Goal: Transaction & Acquisition: Purchase product/service

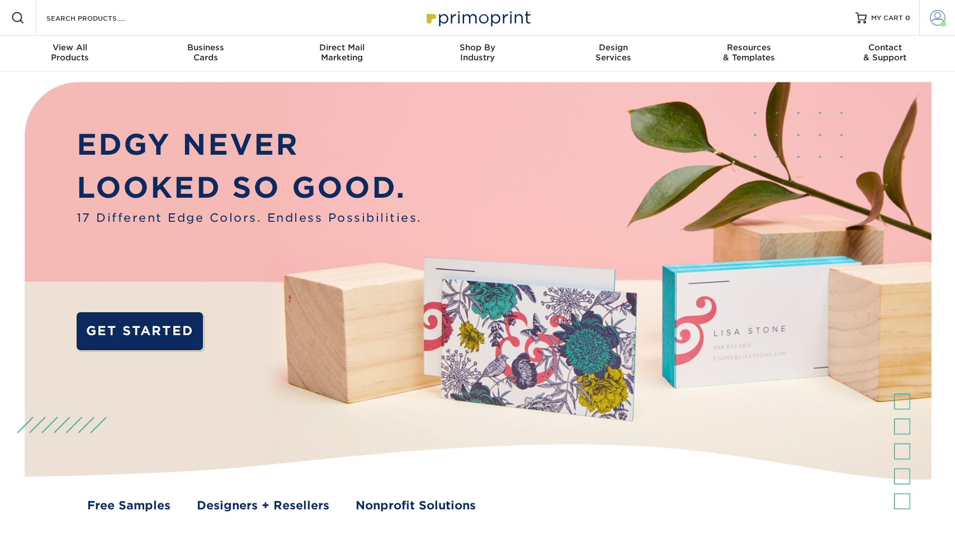
click at [939, 14] on span at bounding box center [938, 18] width 16 height 16
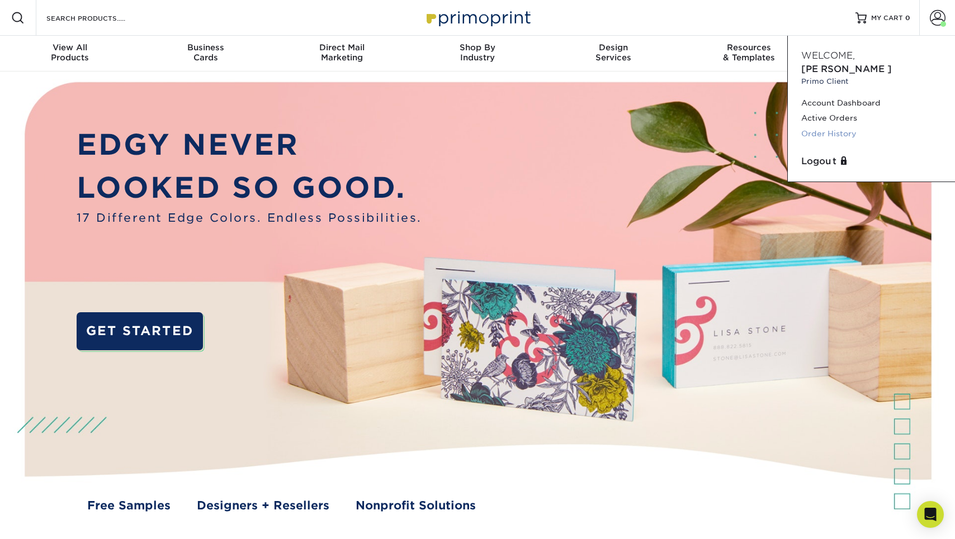
click at [837, 126] on link "Order History" at bounding box center [871, 133] width 140 height 15
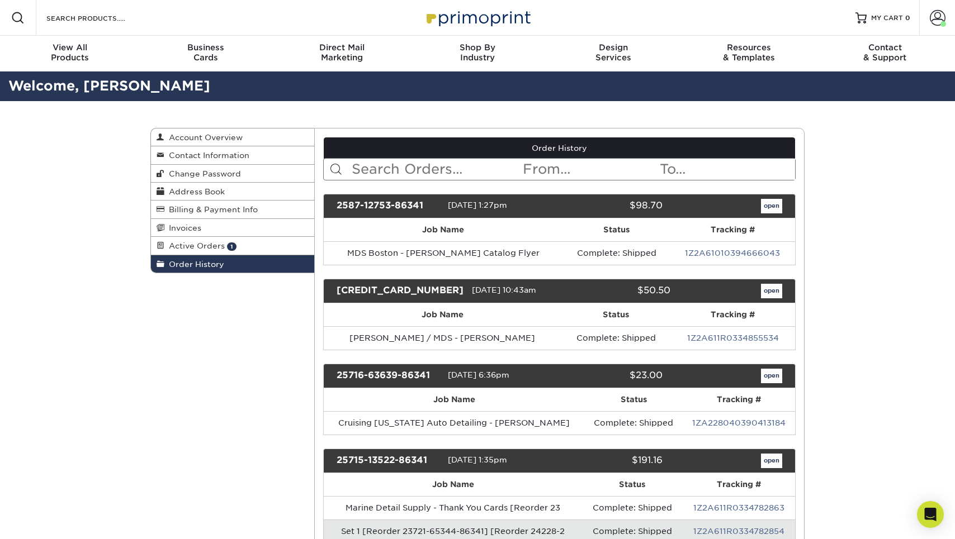
click at [410, 162] on input "text" at bounding box center [436, 169] width 172 height 21
type input "starke"
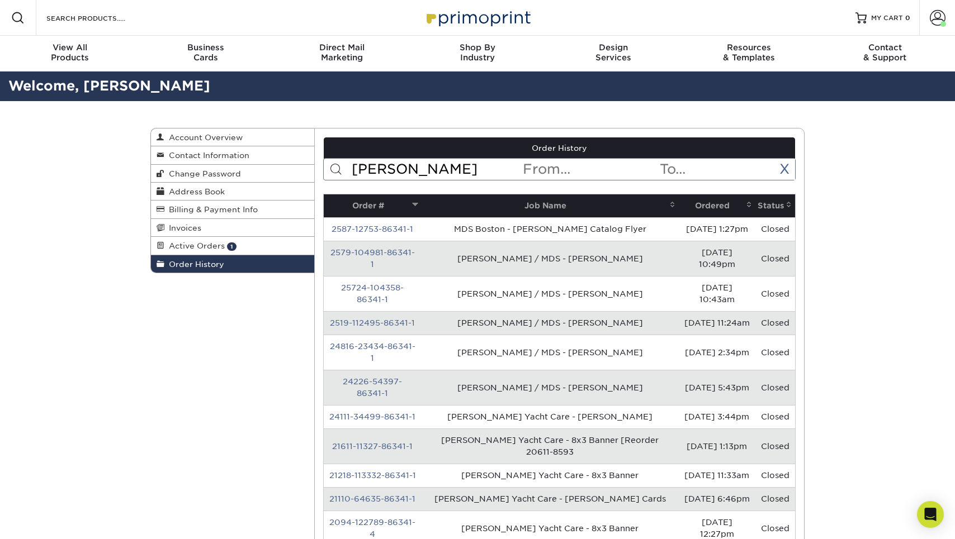
click at [699, 203] on th "Ordered" at bounding box center [717, 206] width 77 height 23
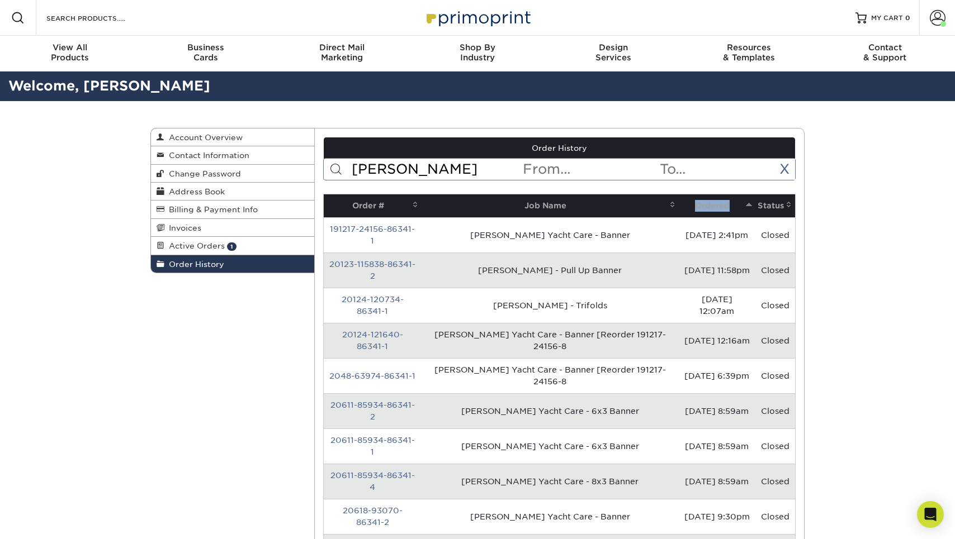
click at [699, 203] on th "Ordered" at bounding box center [717, 206] width 77 height 23
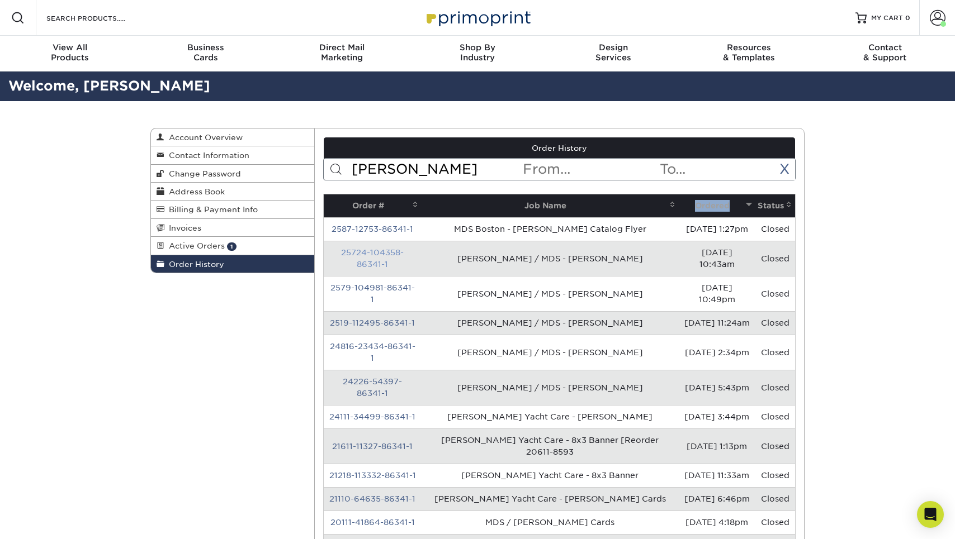
click at [386, 250] on link "25724-104358-86341-1" at bounding box center [372, 258] width 63 height 21
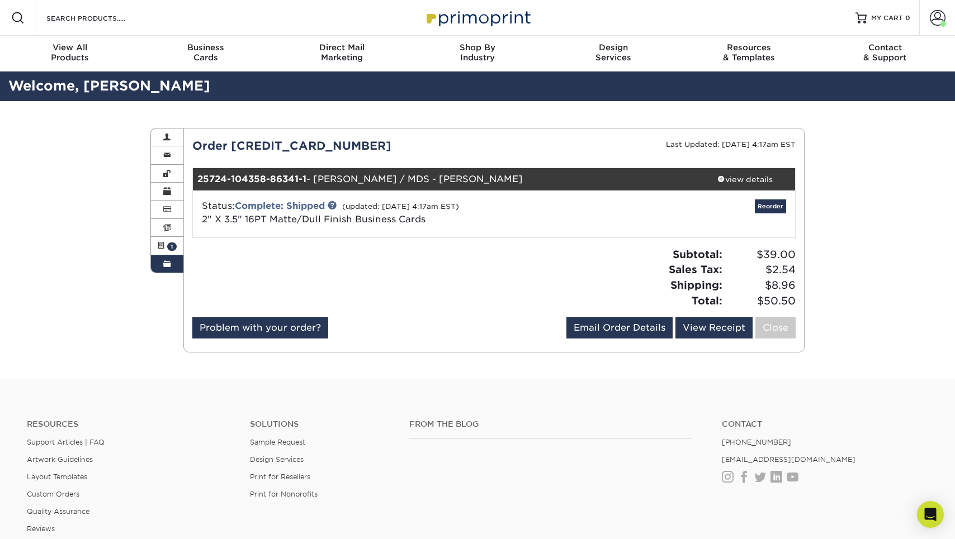
click at [757, 192] on div "Status: Complete: Shipped (updated: 07/25/2025 4:17am EST) 2" X 3.5" 16PT Matte…" at bounding box center [493, 214] width 619 height 47
click at [757, 181] on div "view details" at bounding box center [744, 179] width 101 height 11
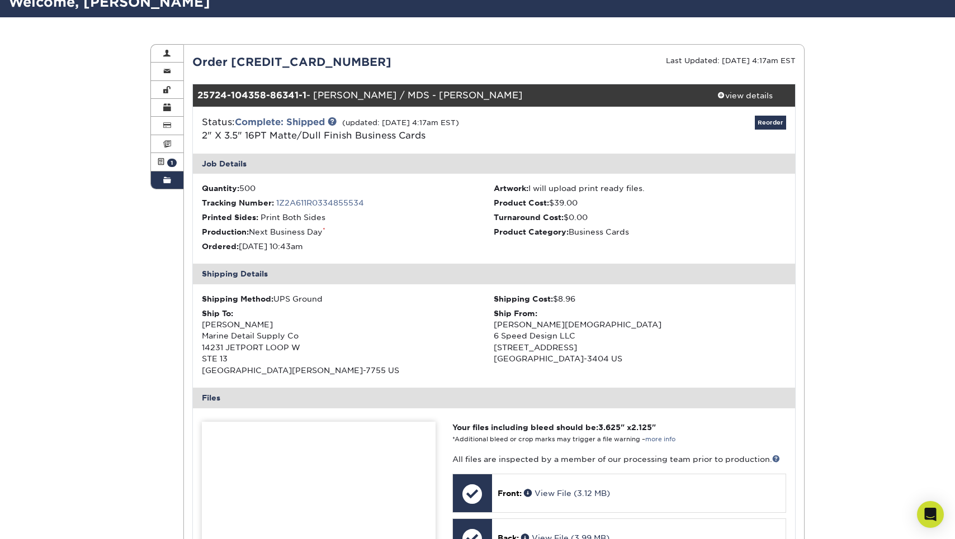
scroll to position [83, 0]
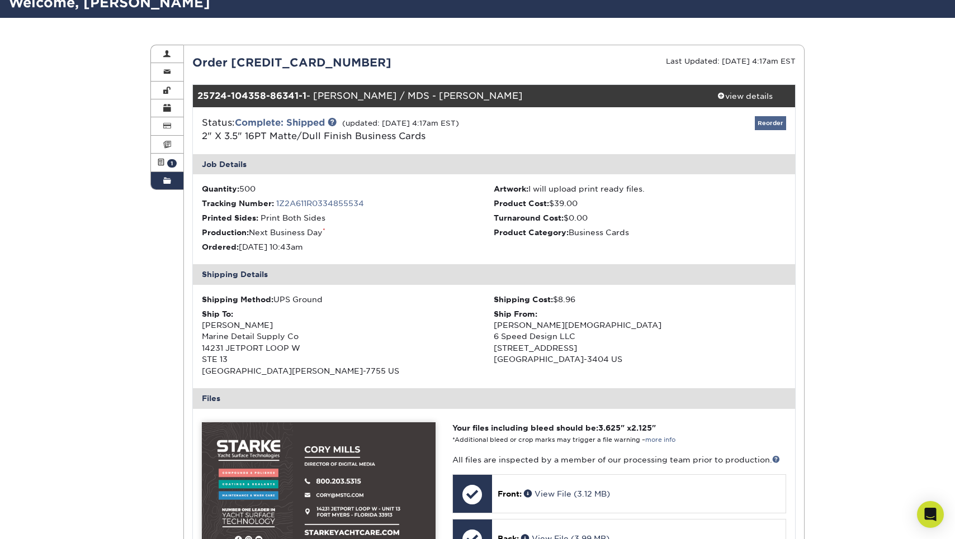
click at [771, 120] on link "Reorder" at bounding box center [770, 123] width 31 height 14
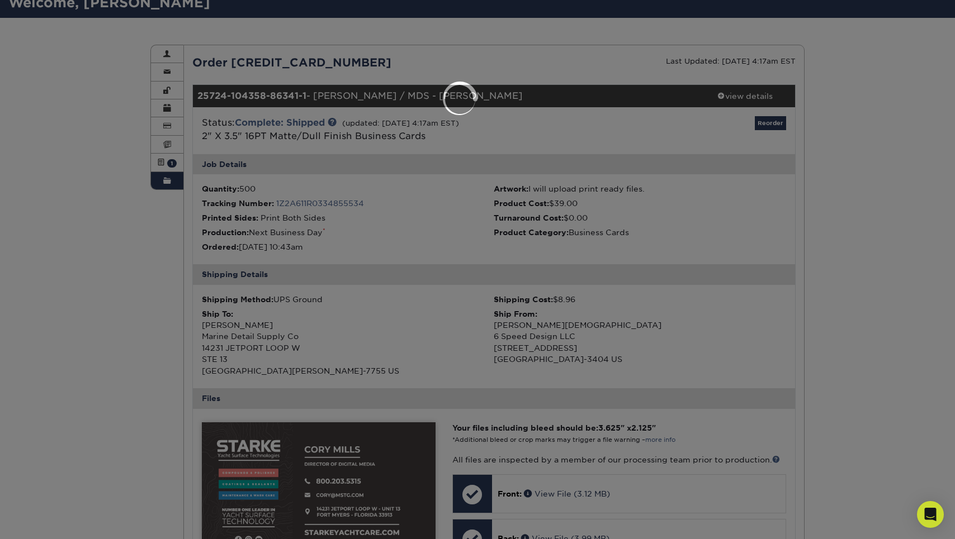
select select "75236"
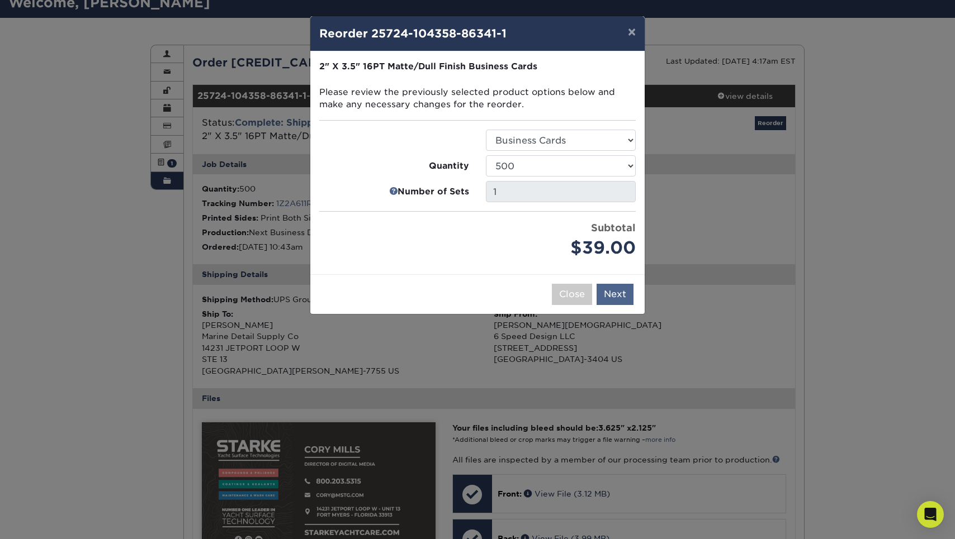
click at [603, 292] on button "Next" at bounding box center [614, 294] width 37 height 21
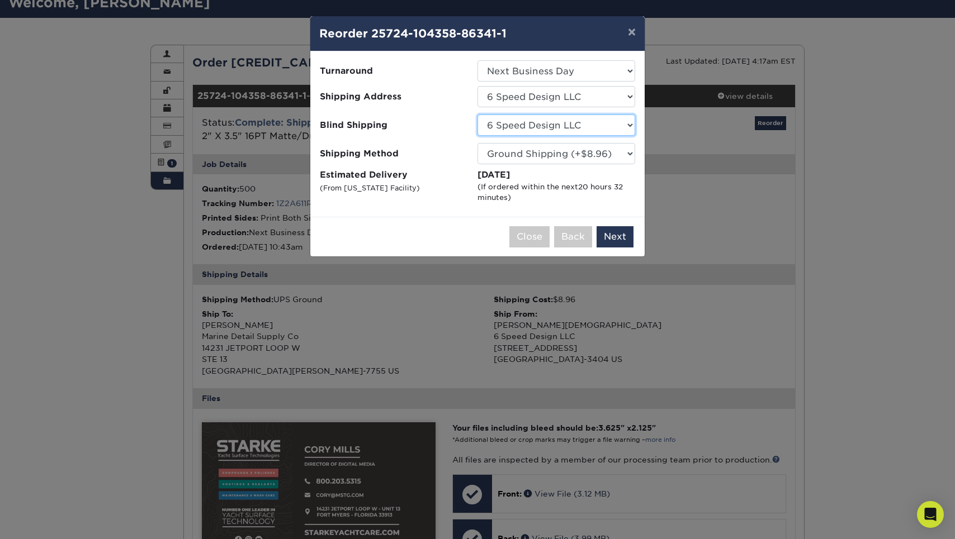
select select "284979"
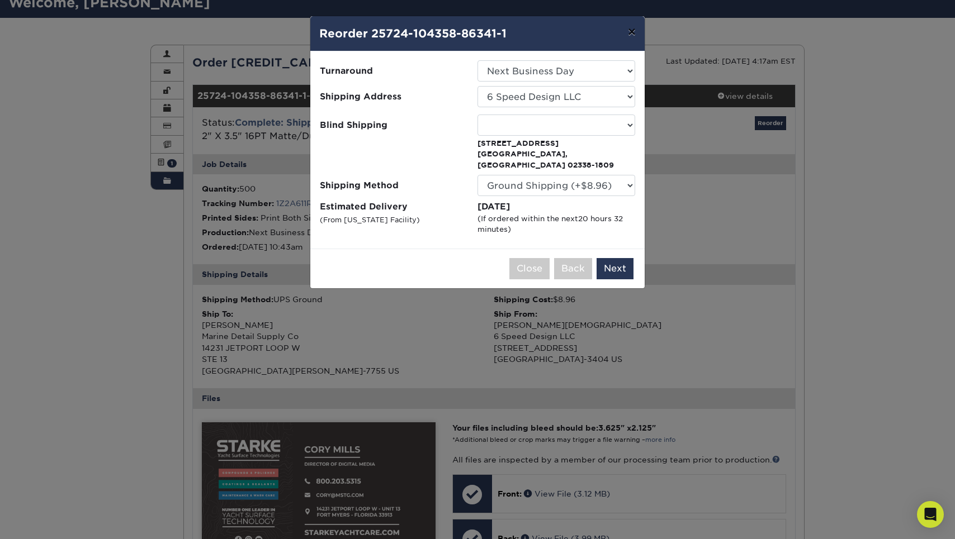
click at [633, 30] on button "×" at bounding box center [632, 31] width 26 height 31
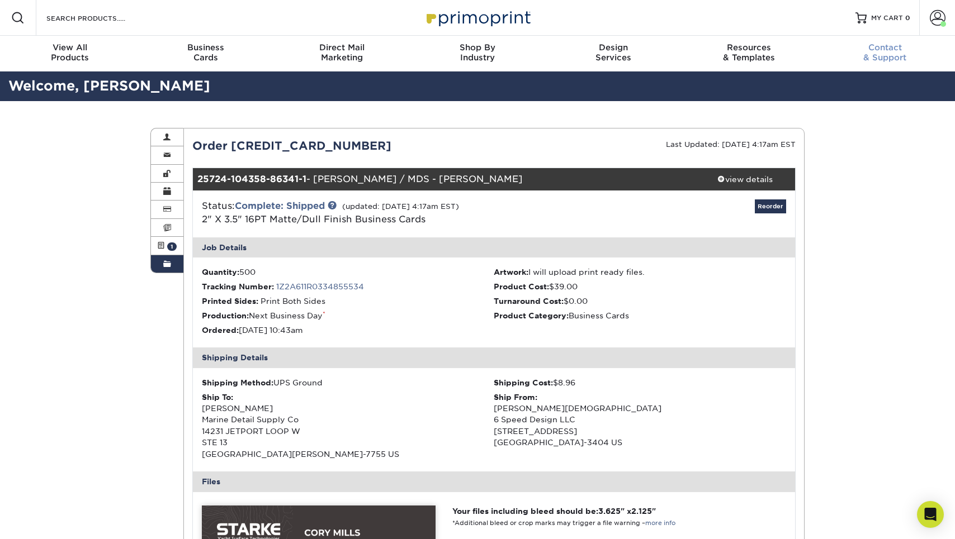
scroll to position [0, 0]
click at [936, 10] on link "Account" at bounding box center [937, 18] width 36 height 36
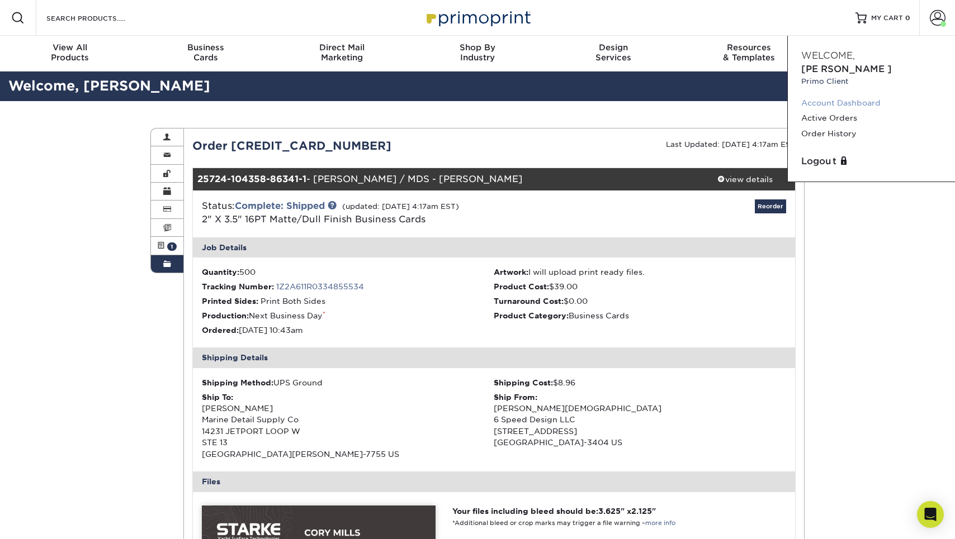
click at [842, 96] on link "Account Dashboard" at bounding box center [871, 103] width 140 height 15
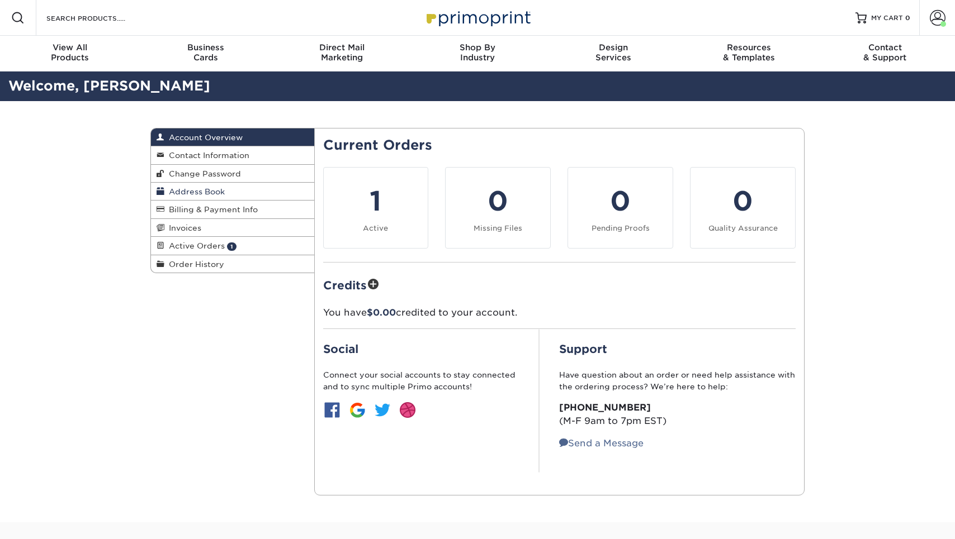
click at [236, 191] on link "Address Book" at bounding box center [232, 192] width 163 height 18
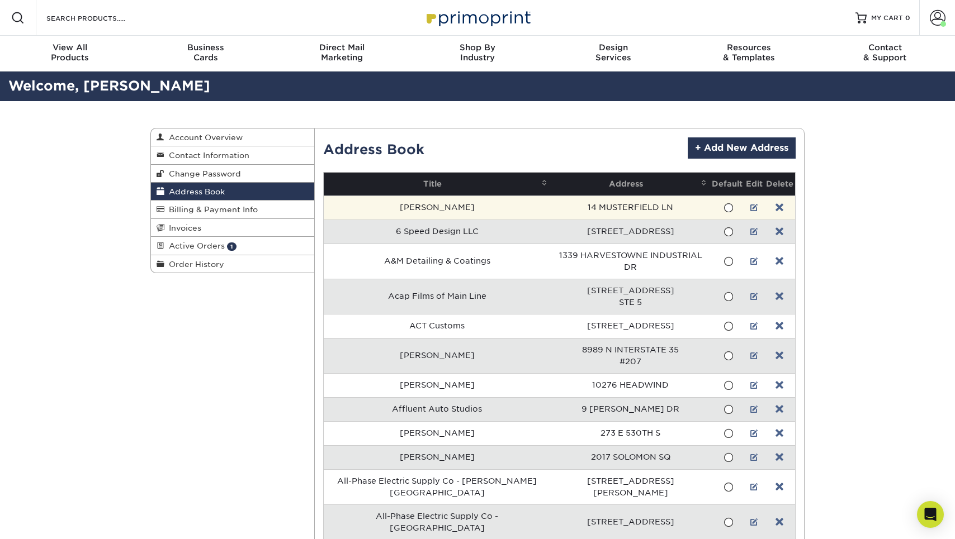
click at [757, 209] on td at bounding box center [754, 208] width 20 height 24
click at [752, 208] on link at bounding box center [754, 207] width 8 height 9
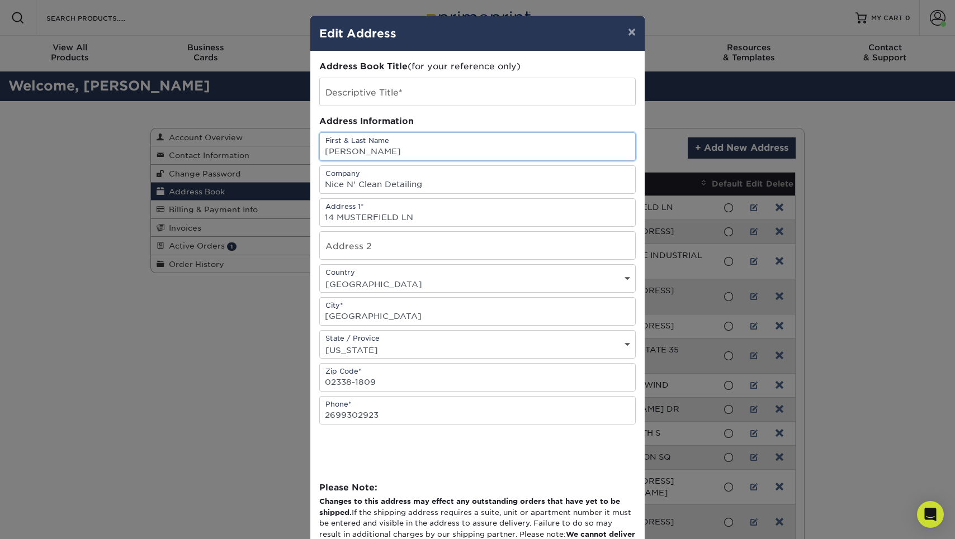
drag, startPoint x: 403, startPoint y: 150, endPoint x: 297, endPoint y: 150, distance: 105.6
click at [382, 101] on input "text" at bounding box center [477, 91] width 315 height 27
paste input "[PERSON_NAME]"
type input "[PERSON_NAME]"
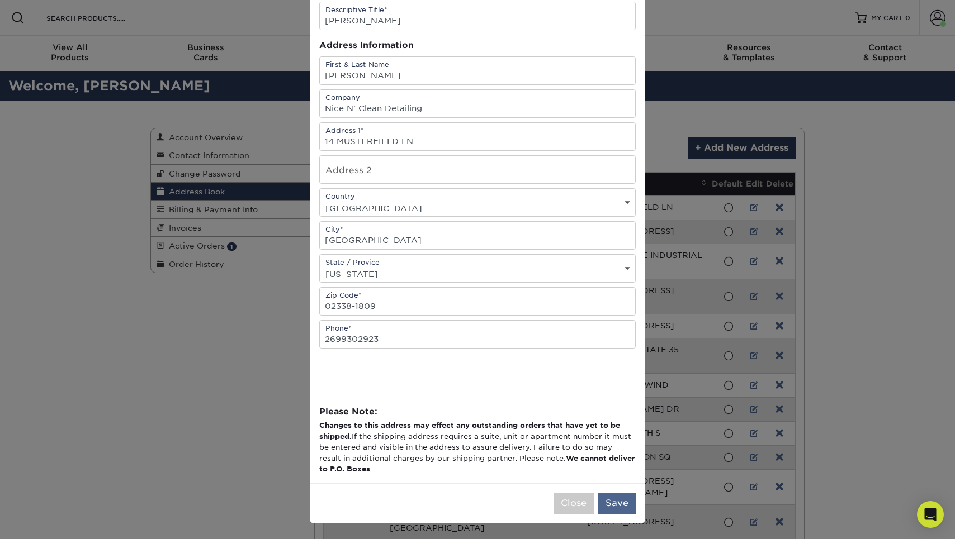
scroll to position [78, 0]
click at [612, 510] on button "Save" at bounding box center [616, 503] width 37 height 21
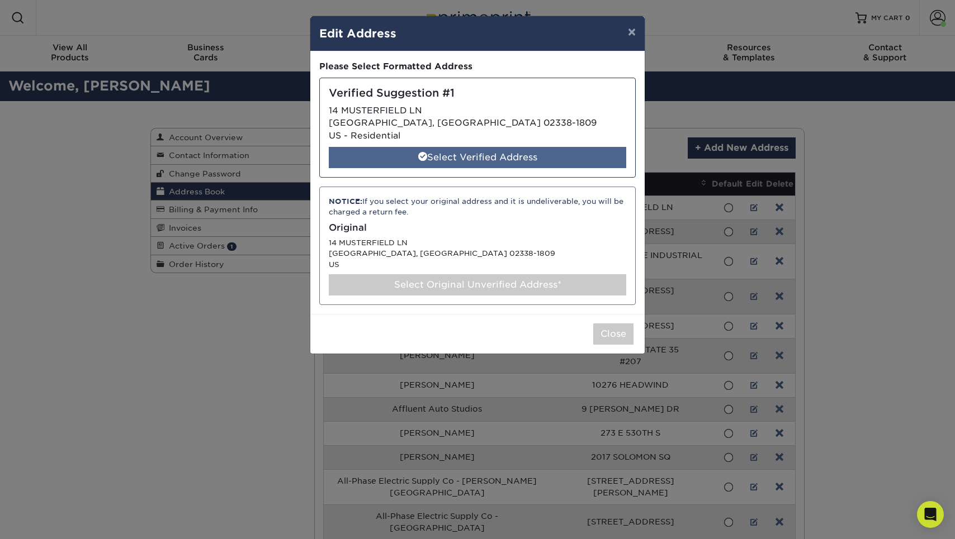
click at [433, 154] on div "Select Verified Address" at bounding box center [477, 157] width 297 height 21
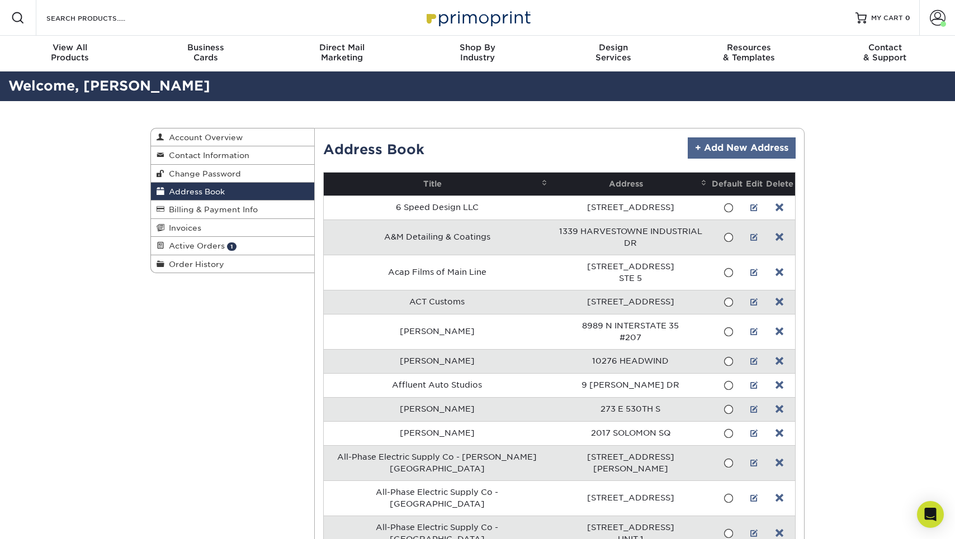
click at [710, 143] on link "+ Add New Address" at bounding box center [742, 148] width 108 height 21
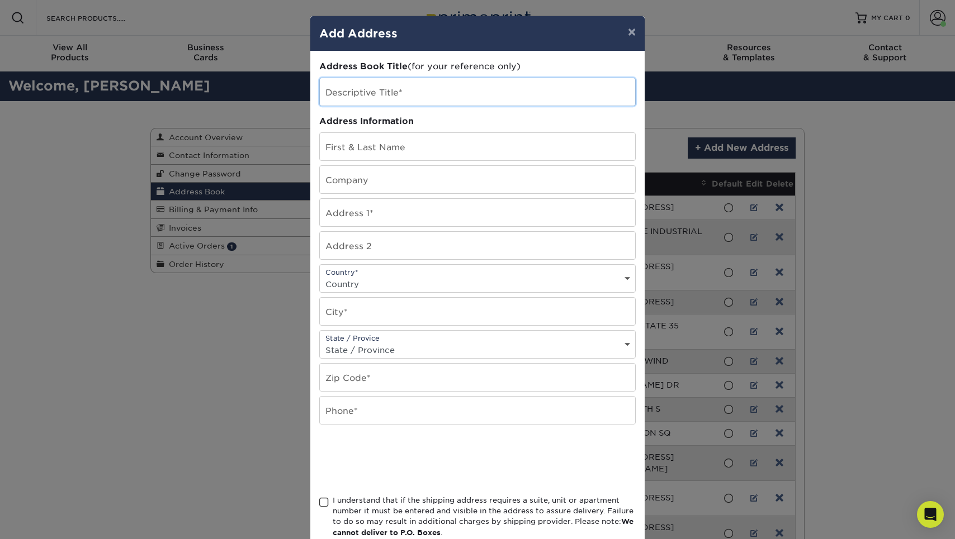
click at [395, 95] on input "text" at bounding box center [477, 91] width 315 height 27
type input "[PERSON_NAME]"
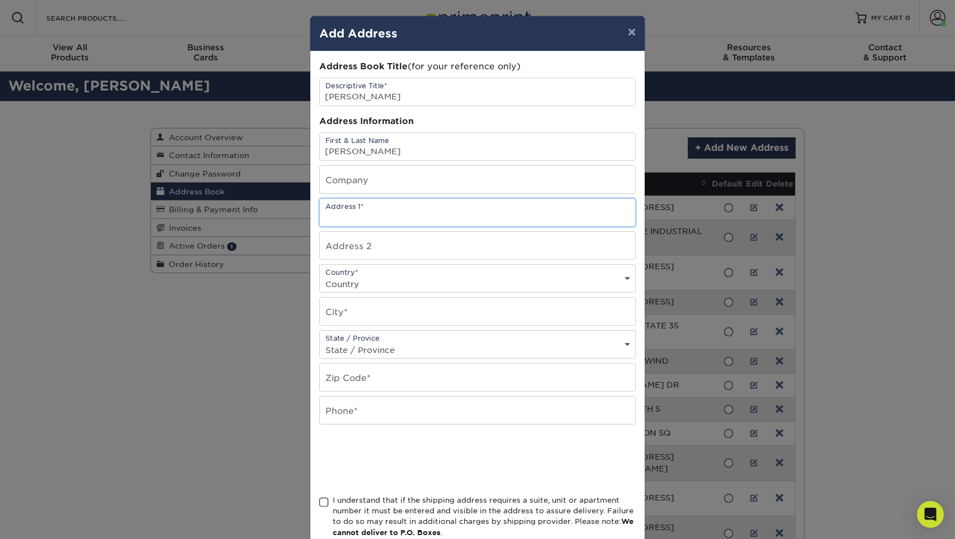
paste input "1820 Tilton Road Port St. Lucie, FL, 34952"
type input "1820 Tilton Road Port St. Lucie, FL, 34952"
select select "US"
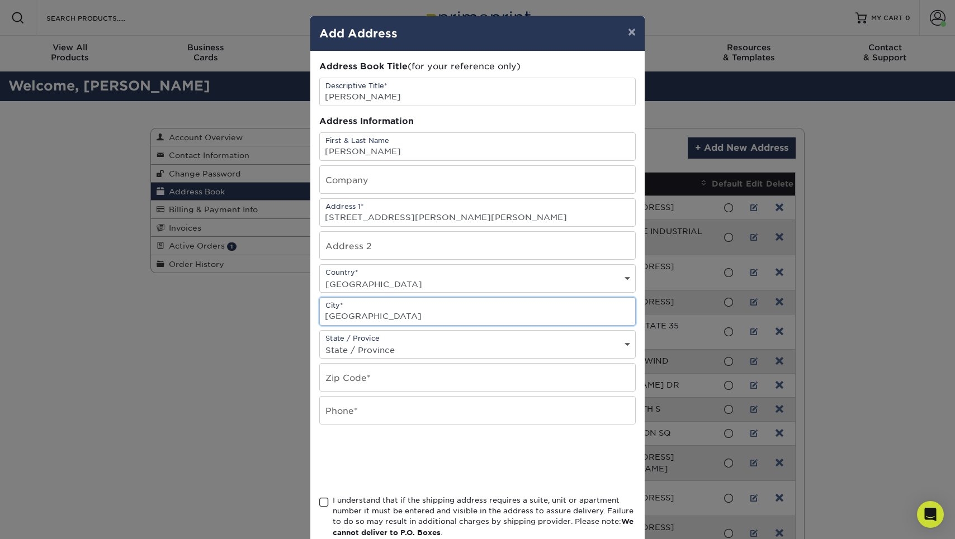
type input "Port St Lucie"
select select "FL"
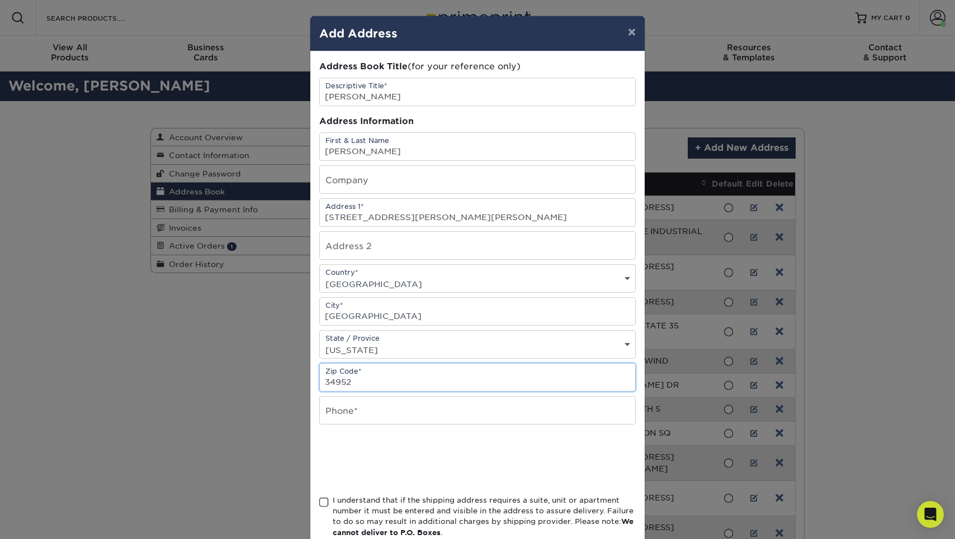
type input "34952"
type input "2699302923"
drag, startPoint x: 419, startPoint y: 219, endPoint x: 519, endPoint y: 219, distance: 99.5
click at [519, 219] on input "1820 Tilton Road Port St. Lucie, FL, 34952" at bounding box center [477, 212] width 315 height 27
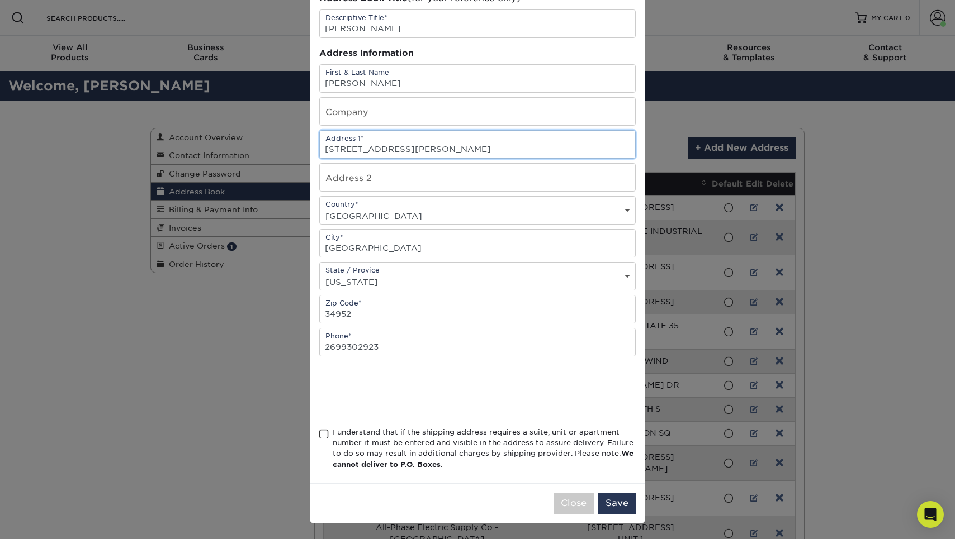
scroll to position [71, 0]
type input "1820 Tilton Road"
click at [325, 434] on span at bounding box center [324, 434] width 10 height 11
click at [0, 0] on input "I understand that if the shipping address requires a suite, unit or apartment n…" at bounding box center [0, 0] width 0 height 0
click at [620, 511] on button "Save" at bounding box center [616, 503] width 37 height 21
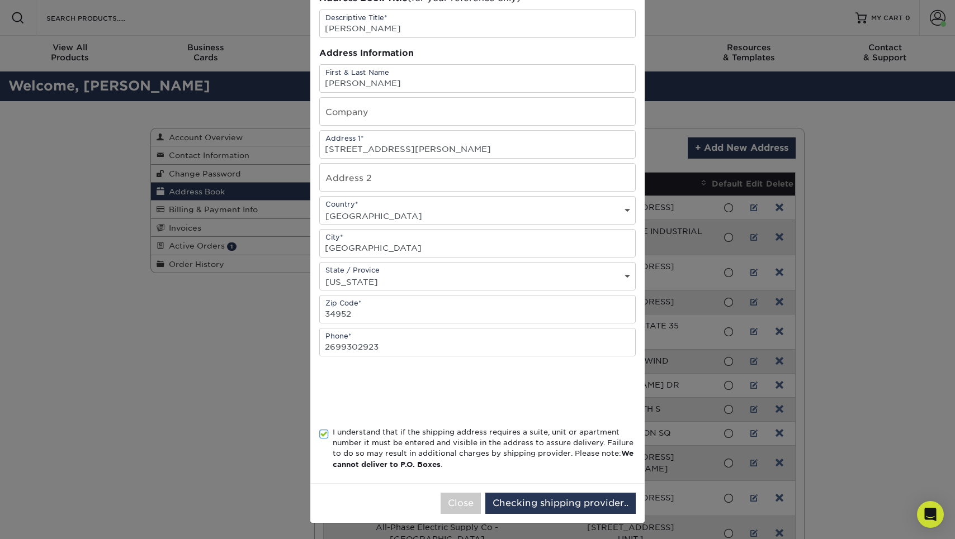
scroll to position [0, 0]
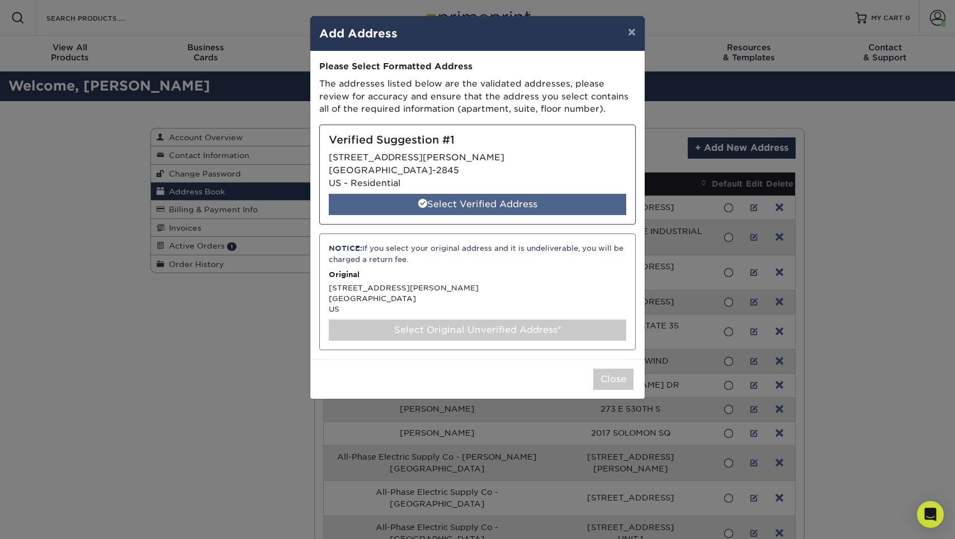
click at [448, 207] on div "Select Verified Address" at bounding box center [477, 204] width 297 height 21
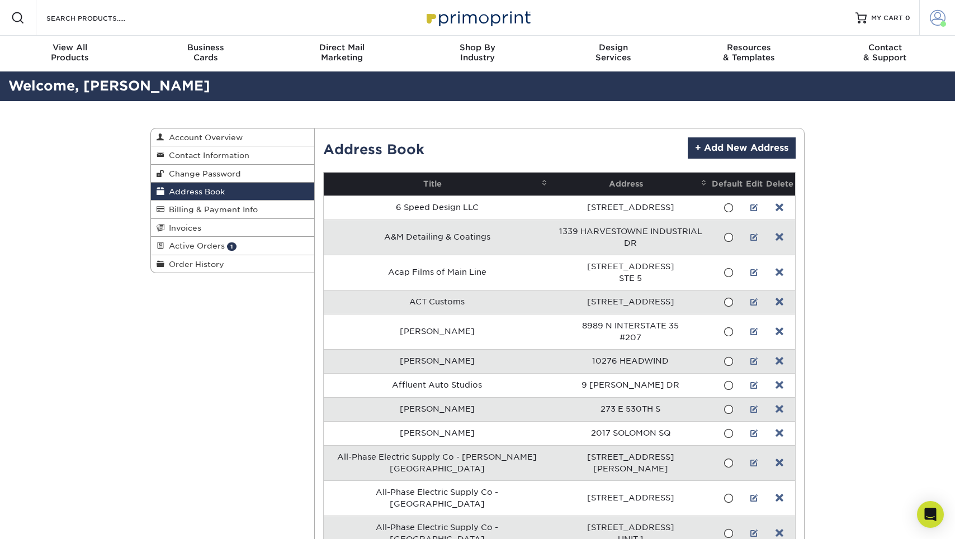
click at [932, 20] on span at bounding box center [938, 18] width 16 height 16
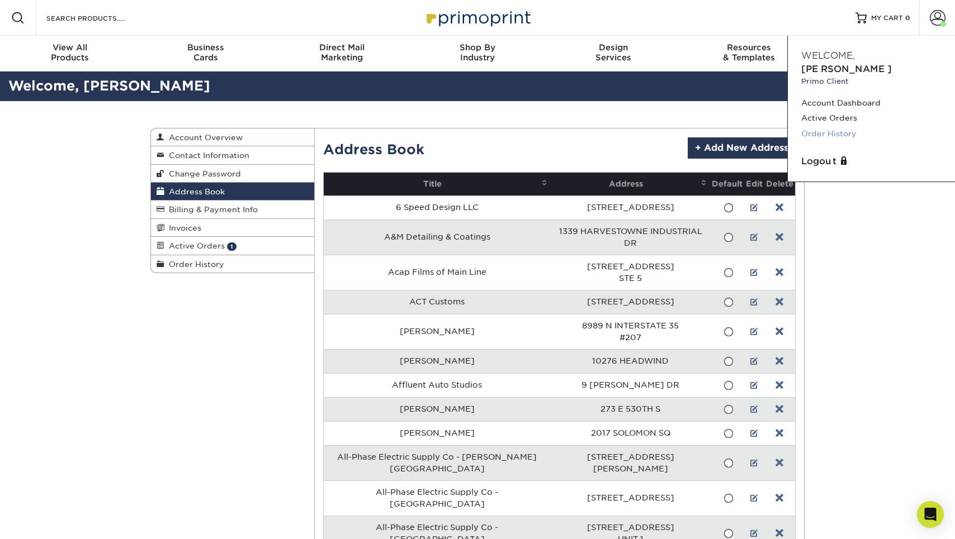
click at [847, 126] on link "Order History" at bounding box center [871, 133] width 140 height 15
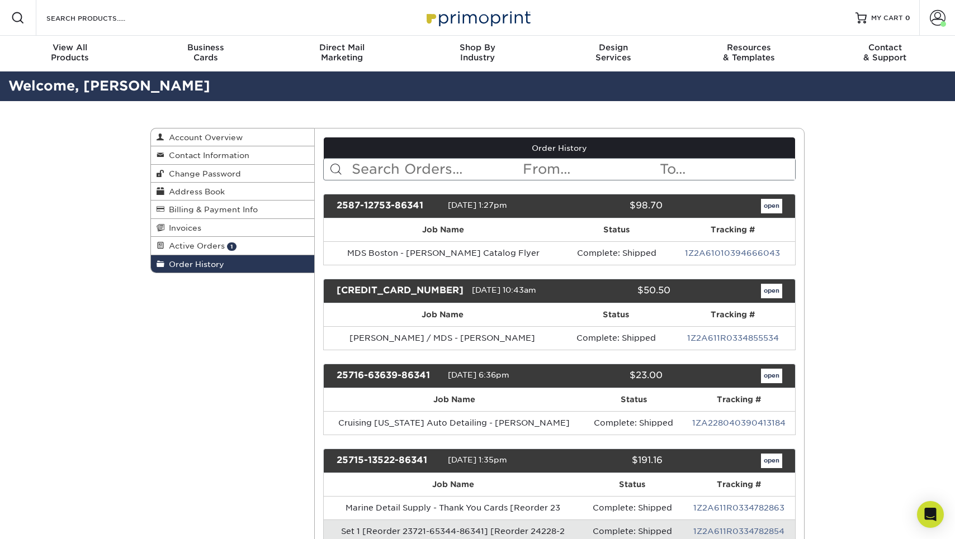
click at [437, 179] on form "< Prev Next > [DATE] Sun Mon Tue Wed Thu Fri Sat 1 2 3 4 5 6 7 8 9 10 11 12 13 …" at bounding box center [559, 169] width 473 height 22
click at [436, 175] on input "text" at bounding box center [436, 169] width 172 height 21
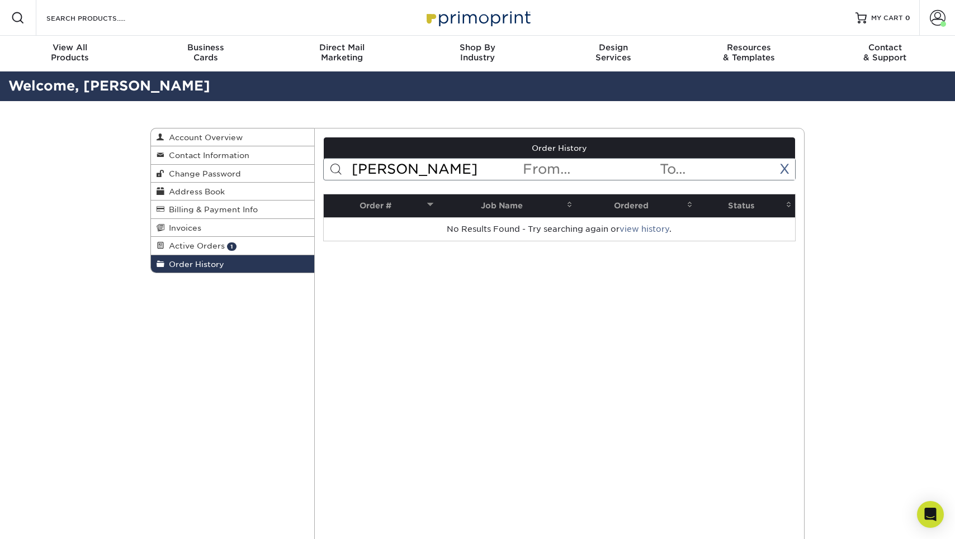
click at [392, 177] on input "[PERSON_NAME]" at bounding box center [436, 169] width 172 height 21
type input "[PERSON_NAME]"
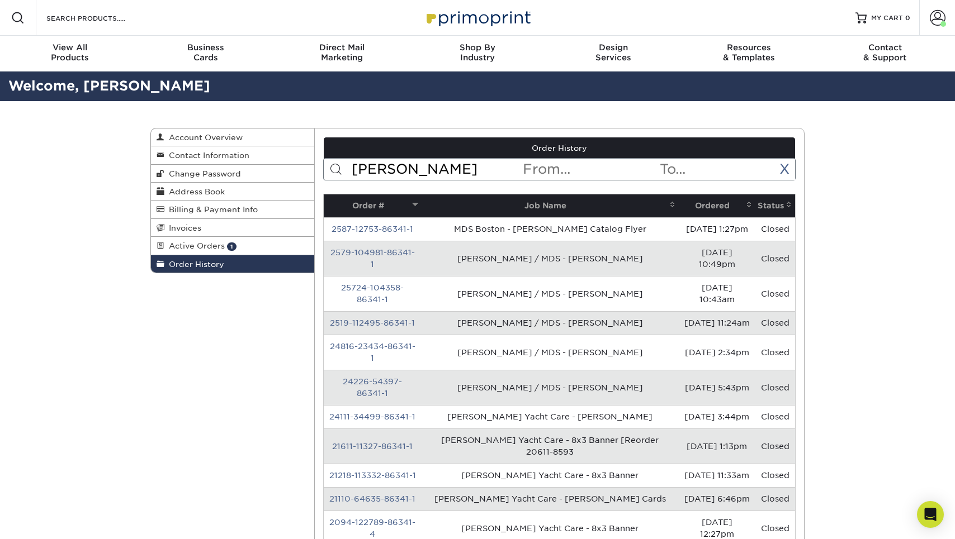
click at [679, 203] on th "Ordered" at bounding box center [717, 206] width 77 height 23
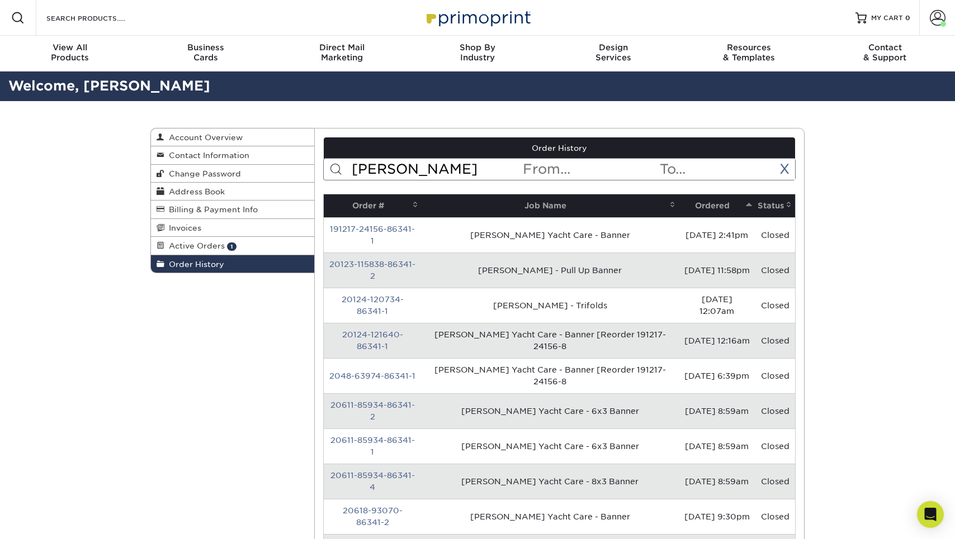
click at [679, 203] on th "Ordered" at bounding box center [717, 206] width 77 height 23
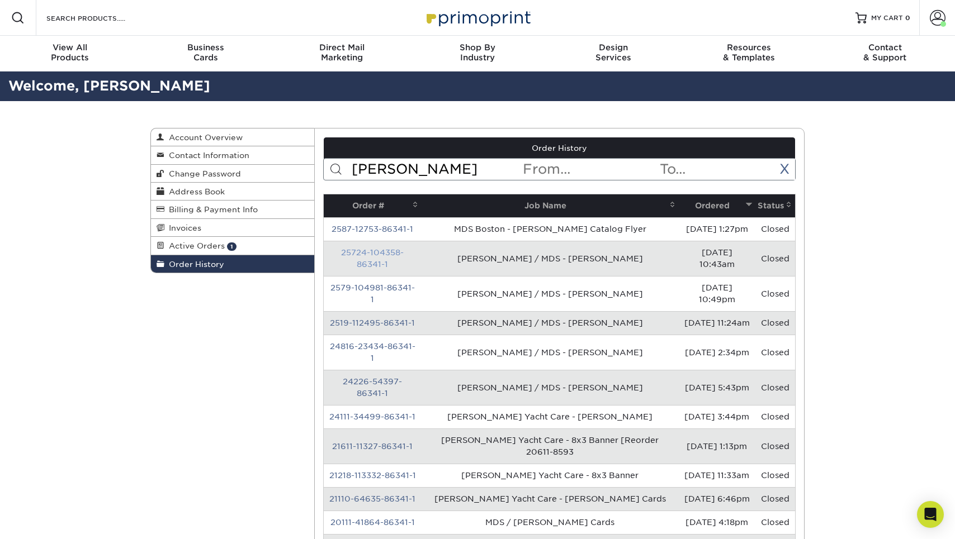
click at [397, 250] on link "25724-104358-86341-1" at bounding box center [372, 258] width 63 height 21
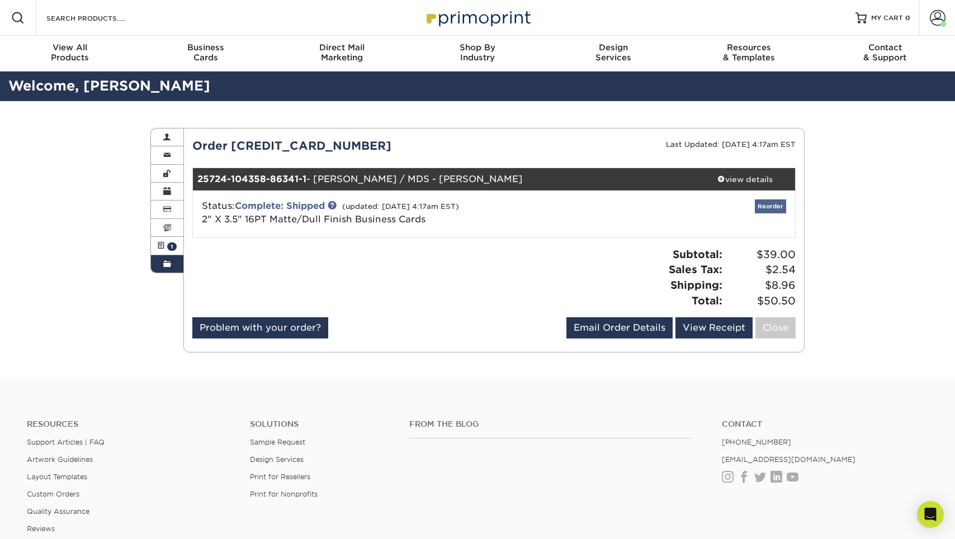
click at [759, 207] on link "Reorder" at bounding box center [770, 207] width 31 height 14
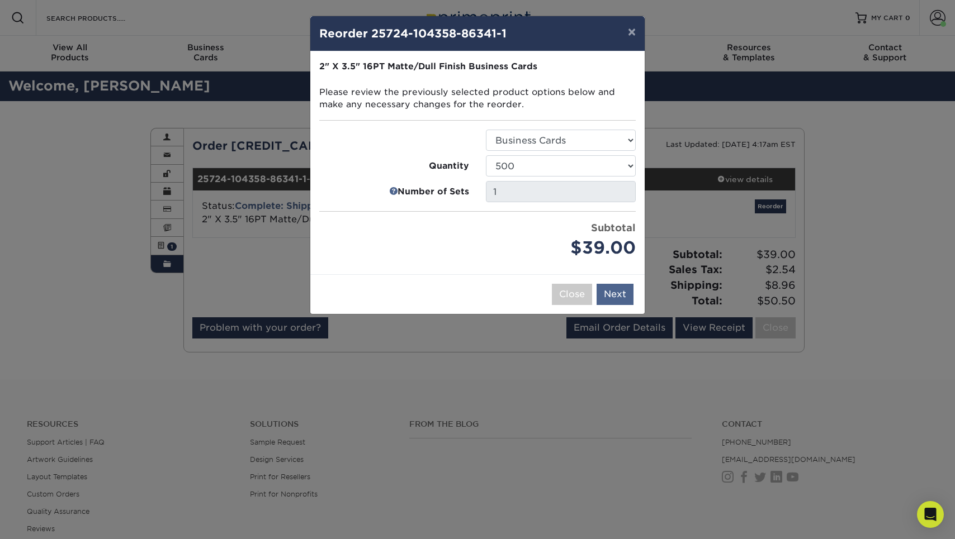
click at [620, 299] on button "Next" at bounding box center [614, 294] width 37 height 21
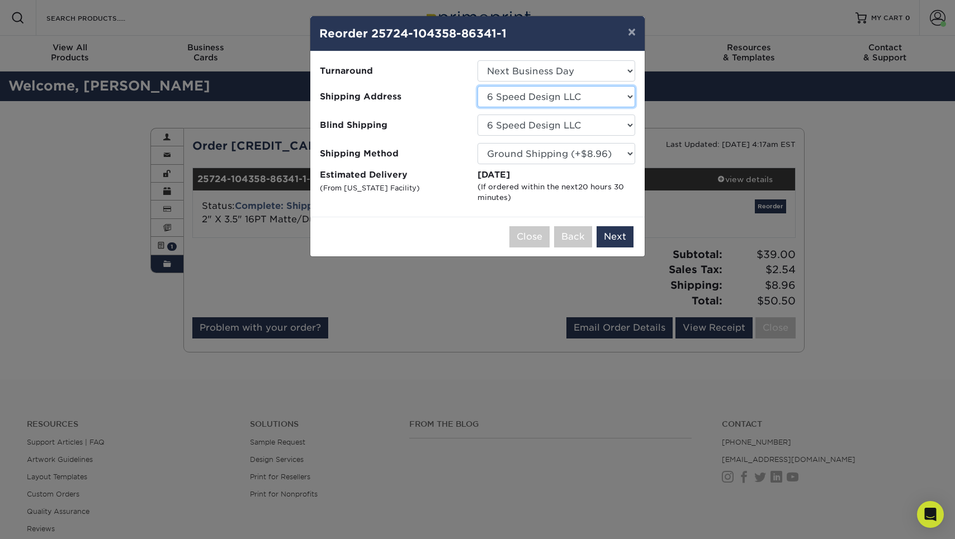
select select "285032"
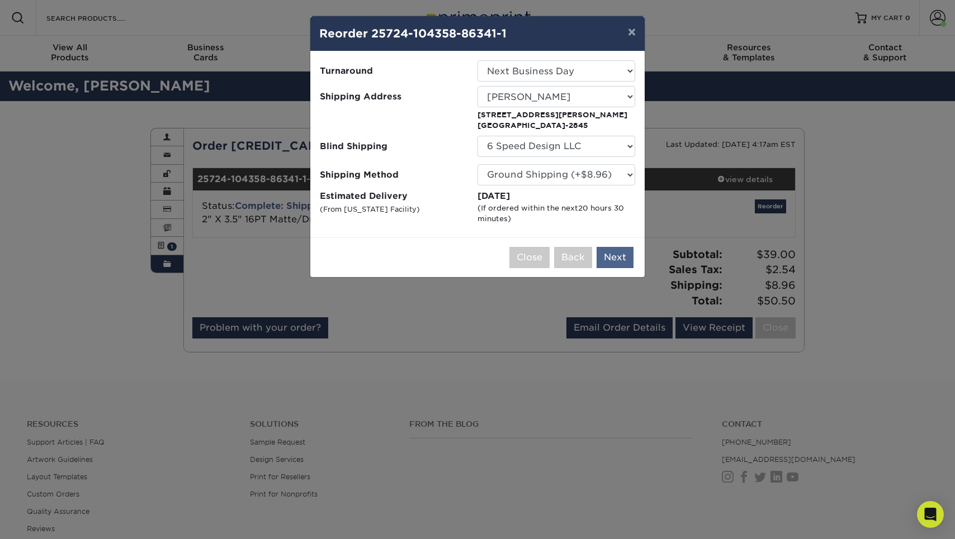
click at [617, 259] on button "Next" at bounding box center [614, 257] width 37 height 21
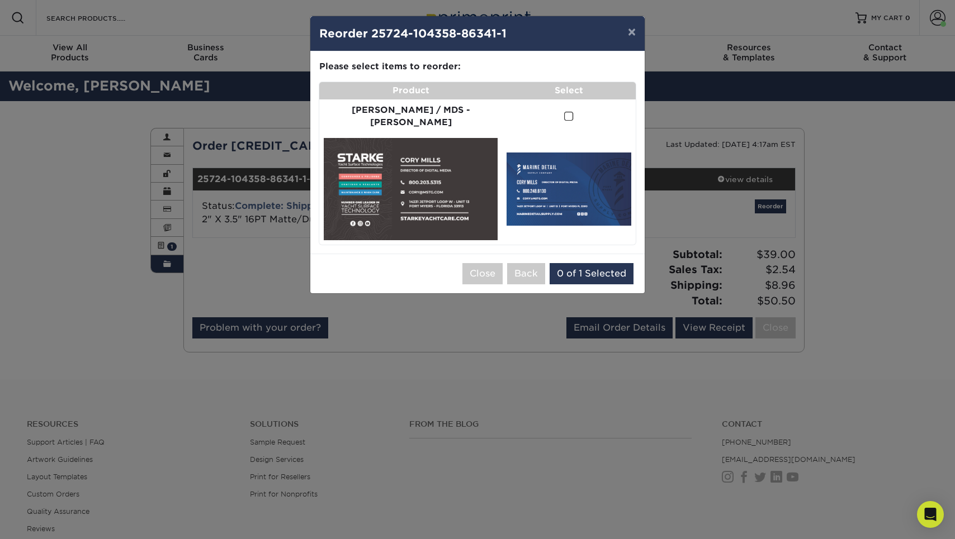
click at [564, 113] on span at bounding box center [569, 116] width 10 height 11
click at [0, 0] on input "checkbox" at bounding box center [0, 0] width 0 height 0
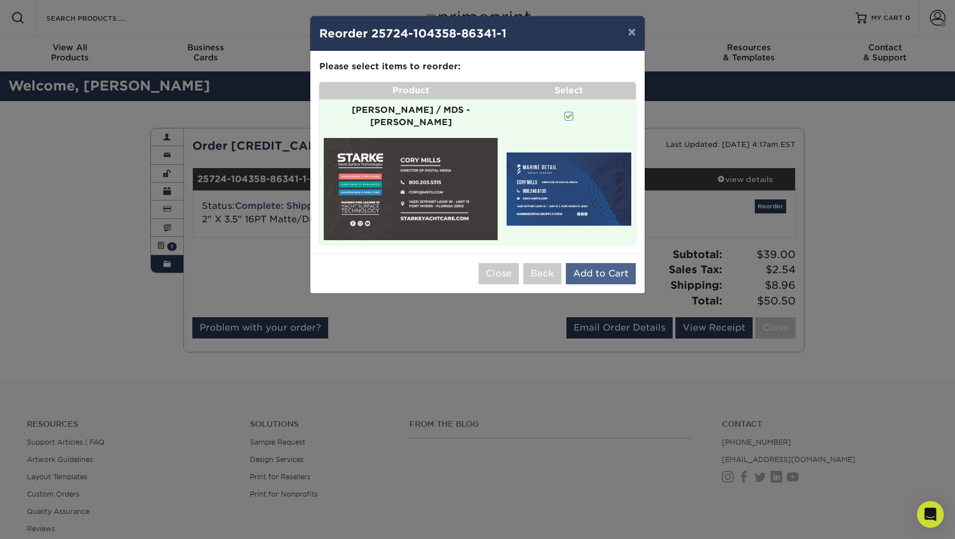
click at [594, 263] on button "Add to Cart" at bounding box center [601, 273] width 70 height 21
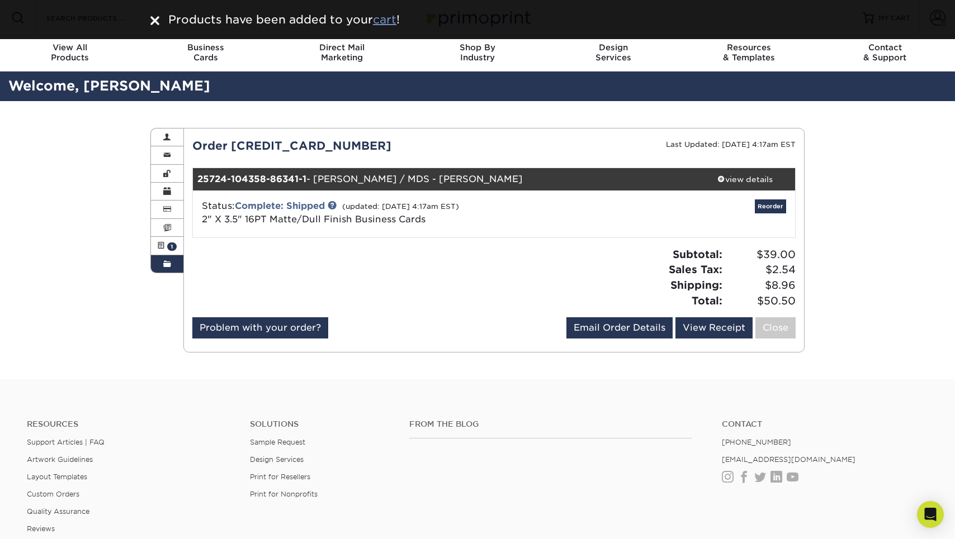
click at [383, 23] on u "cart" at bounding box center [384, 19] width 23 height 13
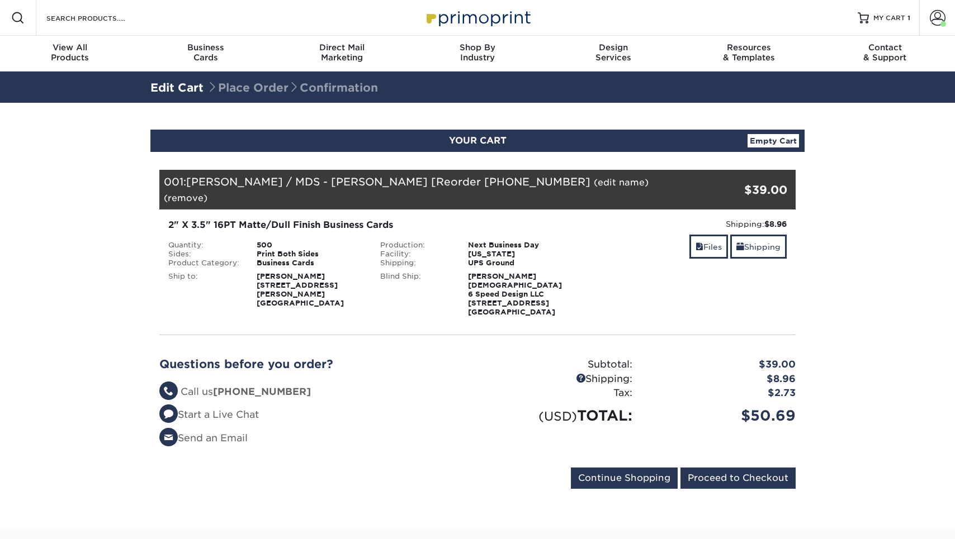
click at [594, 183] on link "(edit name)" at bounding box center [621, 182] width 55 height 11
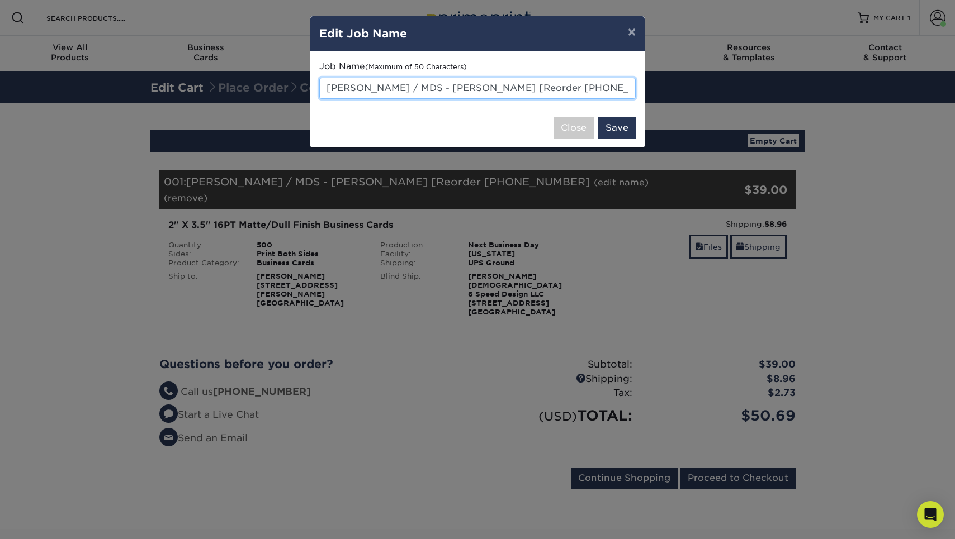
drag, startPoint x: 386, startPoint y: 86, endPoint x: 268, endPoint y: 77, distance: 118.3
click at [268, 77] on div "× Edit Job Name Job Name (Maximum of 50 Characters) [PERSON_NAME] / MDS - [PERS…" at bounding box center [477, 269] width 955 height 539
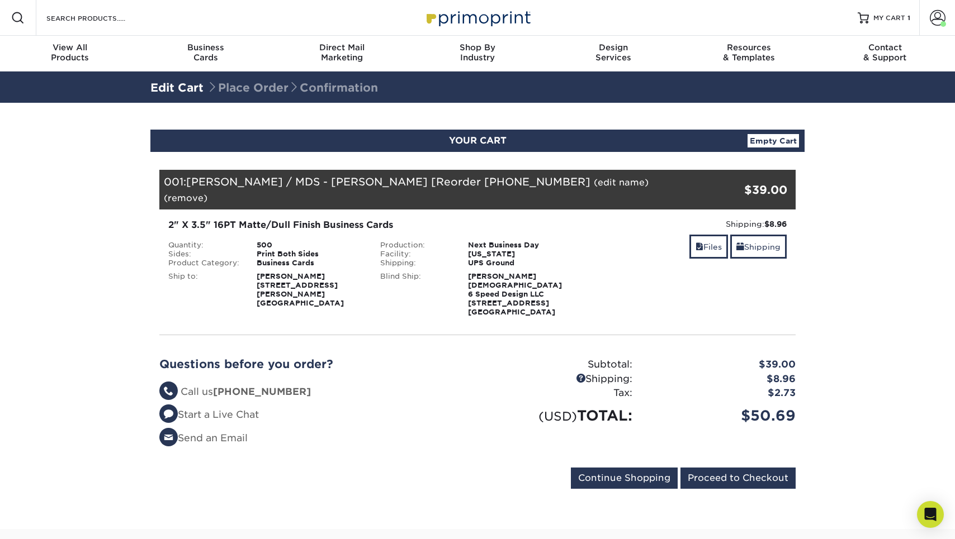
click at [594, 187] on link "(edit name)" at bounding box center [621, 182] width 55 height 11
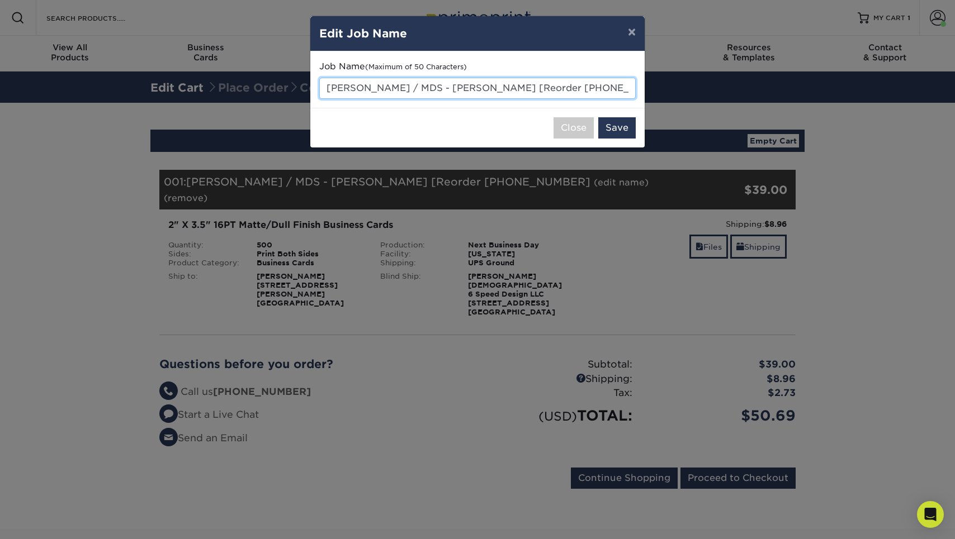
click at [368, 91] on input "Starke / MDS - Cory Cards [Reorder 25724-104358-86" at bounding box center [477, 88] width 316 height 21
click at [345, 90] on input "MDS - Cory Cards [Reorder 25724-104358-86" at bounding box center [477, 88] width 316 height 21
drag, startPoint x: 402, startPoint y: 88, endPoint x: 424, endPoint y: 88, distance: 21.8
click at [425, 88] on input "MDS Ft Myers - Cory Cards [Reorder 25724-104358-86" at bounding box center [477, 88] width 316 height 21
drag, startPoint x: 454, startPoint y: 86, endPoint x: 623, endPoint y: 100, distance: 169.4
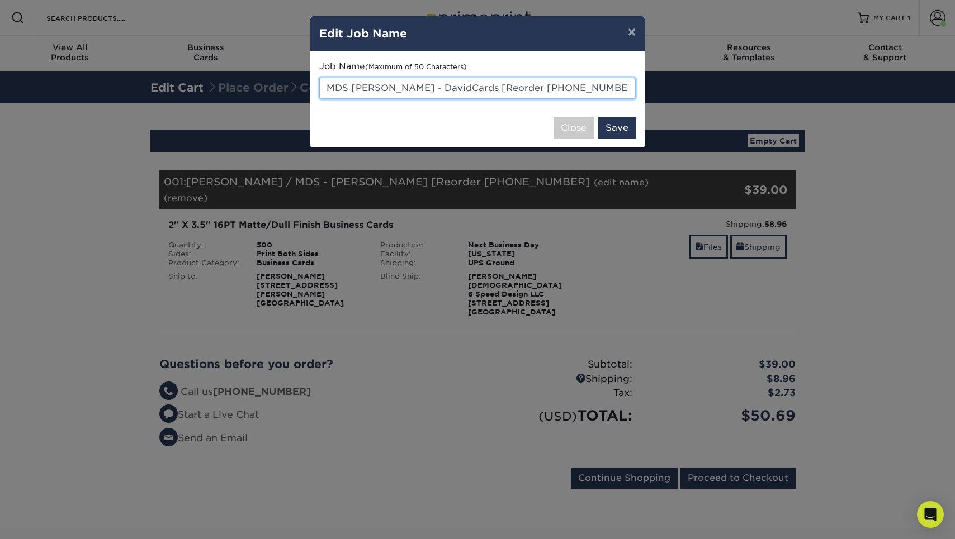
click at [623, 100] on div "Job Name (Maximum of 50 Characters) MDS Ft Myers - DavidCards [Reorder 25724-10…" at bounding box center [477, 79] width 334 height 56
click at [429, 88] on input "MDS Ft Myers - DavidCards" at bounding box center [477, 88] width 316 height 21
type input "MDS [PERSON_NAME]"
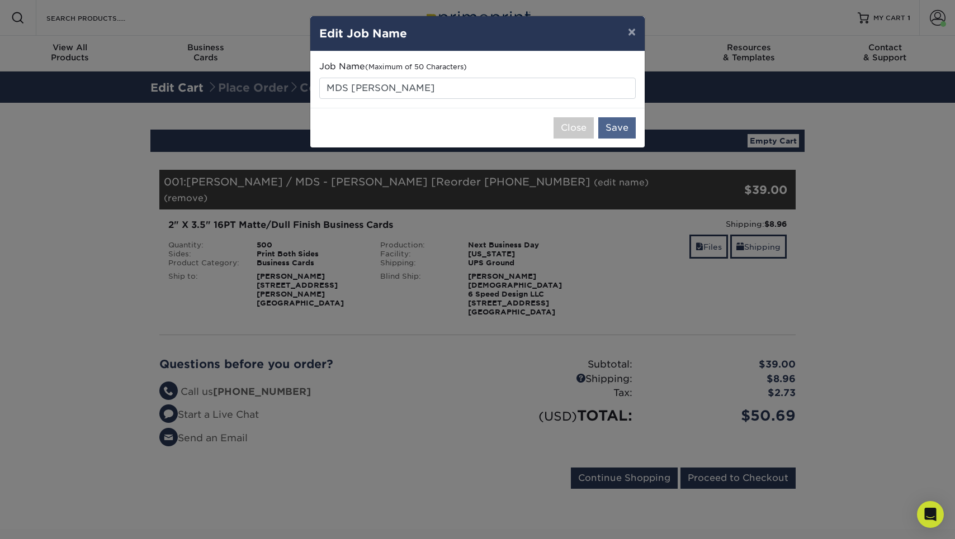
click at [612, 129] on button "Save" at bounding box center [616, 127] width 37 height 21
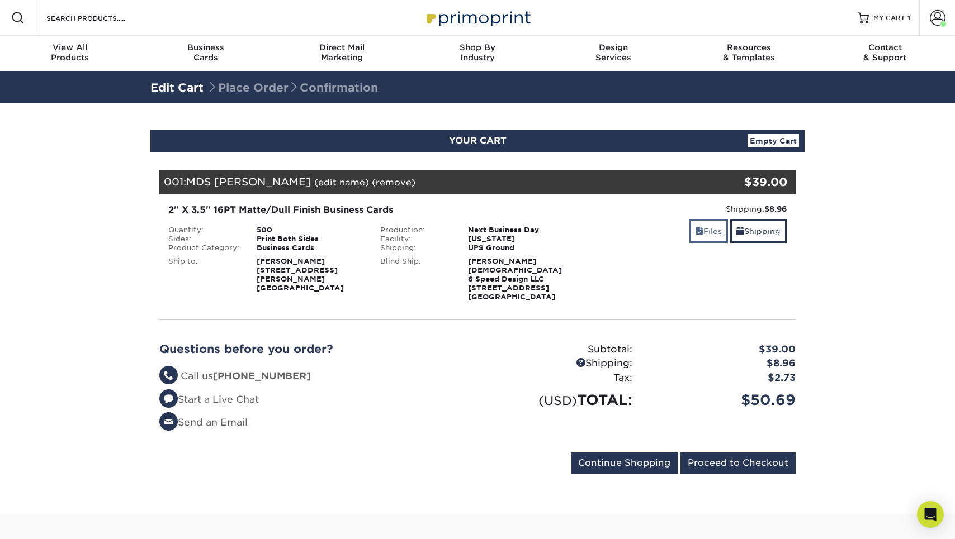
click at [701, 240] on link "Files" at bounding box center [708, 231] width 39 height 24
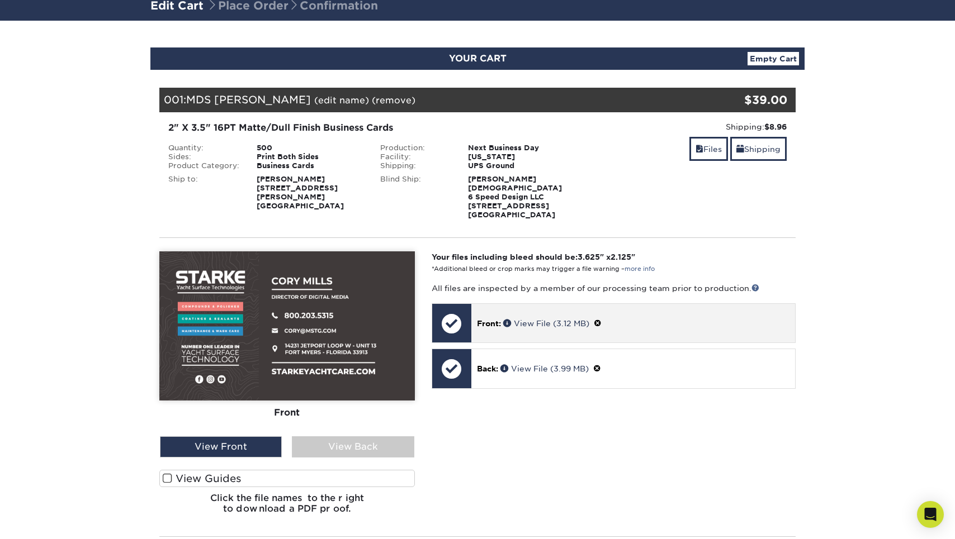
scroll to position [92, 0]
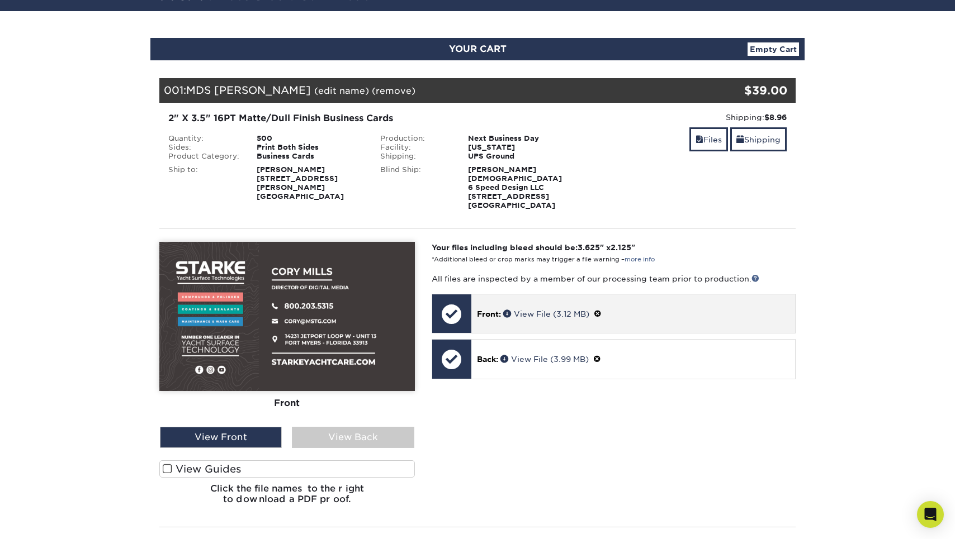
click at [600, 310] on span at bounding box center [598, 314] width 8 height 9
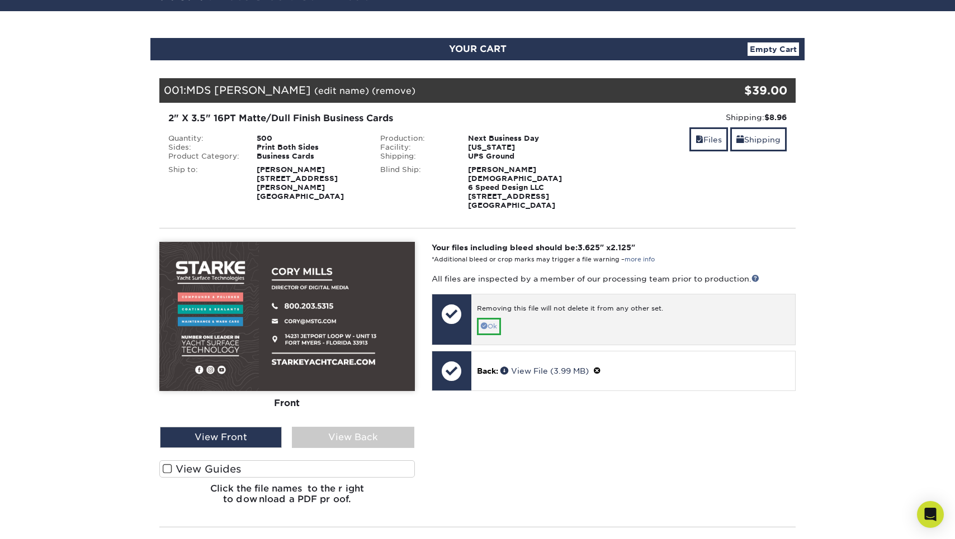
click at [490, 319] on link "Ok" at bounding box center [489, 326] width 24 height 17
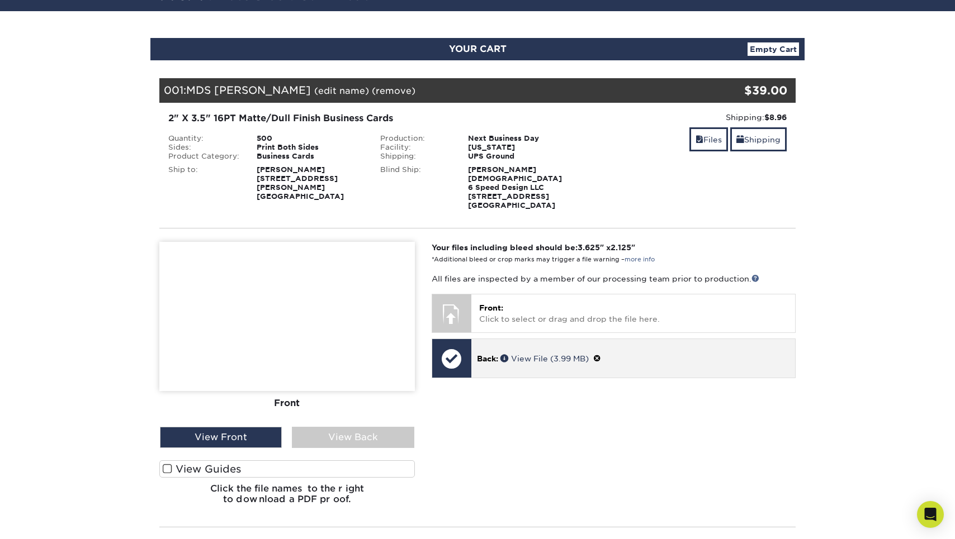
click at [601, 354] on span at bounding box center [597, 358] width 8 height 9
click at [495, 363] on link "Ok" at bounding box center [489, 371] width 24 height 17
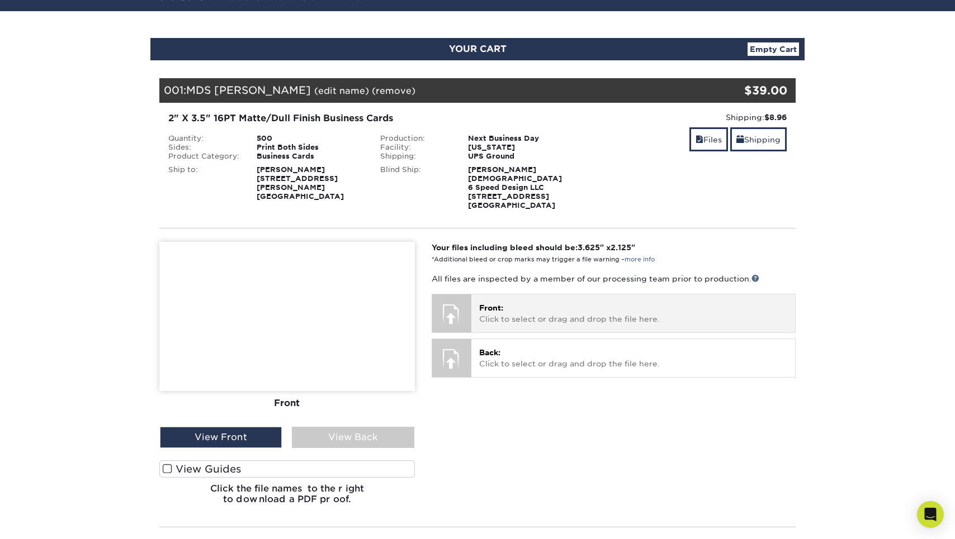
click at [505, 302] on p "Front: Click to select or drag and drop the file here." at bounding box center [633, 313] width 308 height 23
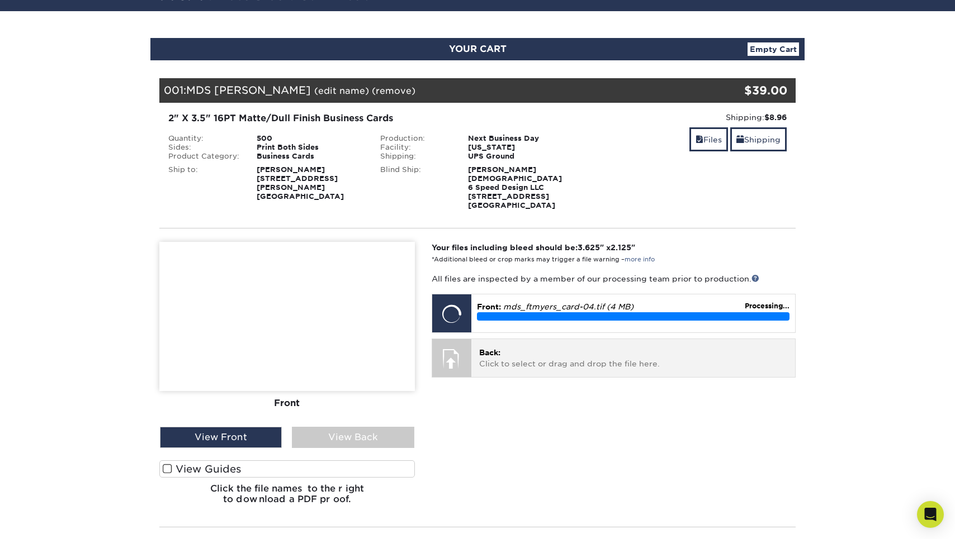
click at [501, 347] on p "Back: Click to select or drag and drop the file here." at bounding box center [633, 358] width 308 height 23
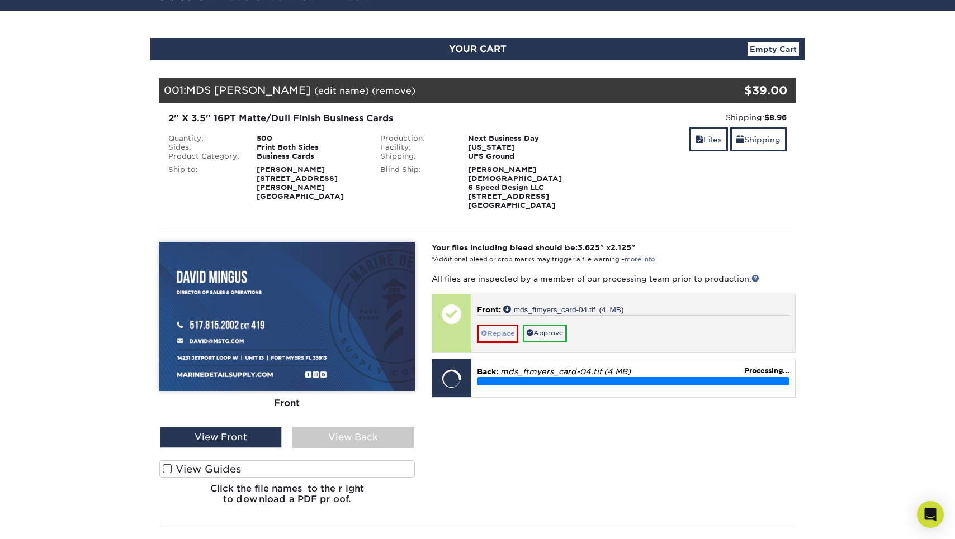
click at [509, 325] on link "Replace" at bounding box center [497, 334] width 41 height 18
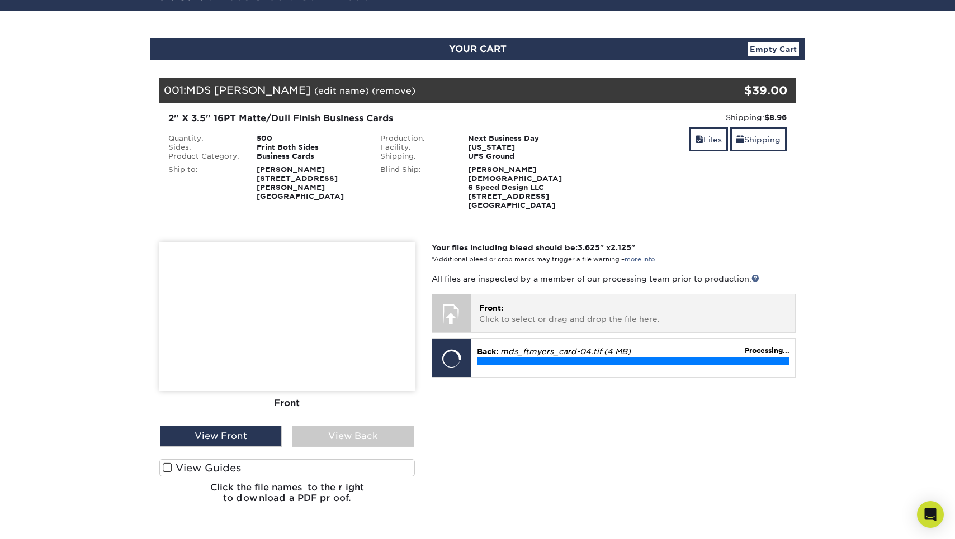
click at [509, 306] on p "Front: Click to select or drag and drop the file here." at bounding box center [633, 313] width 308 height 23
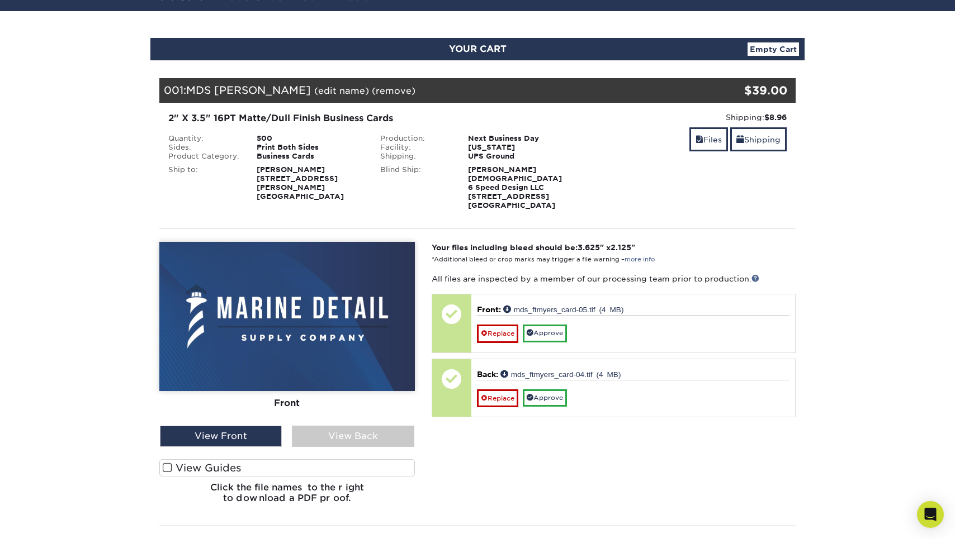
click at [402, 459] on label "View Guides" at bounding box center [286, 467] width 255 height 17
click at [0, 0] on input "View Guides" at bounding box center [0, 0] width 0 height 0
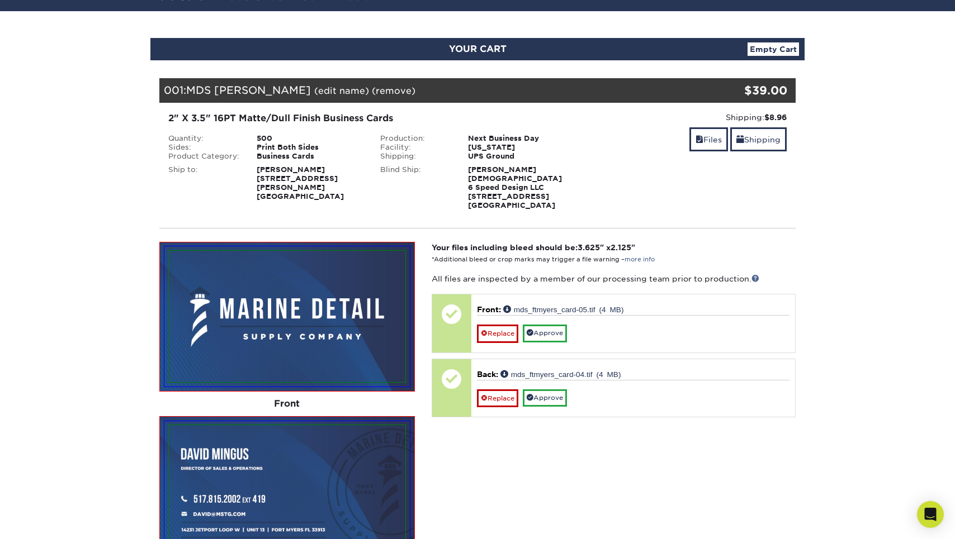
scroll to position [124, 0]
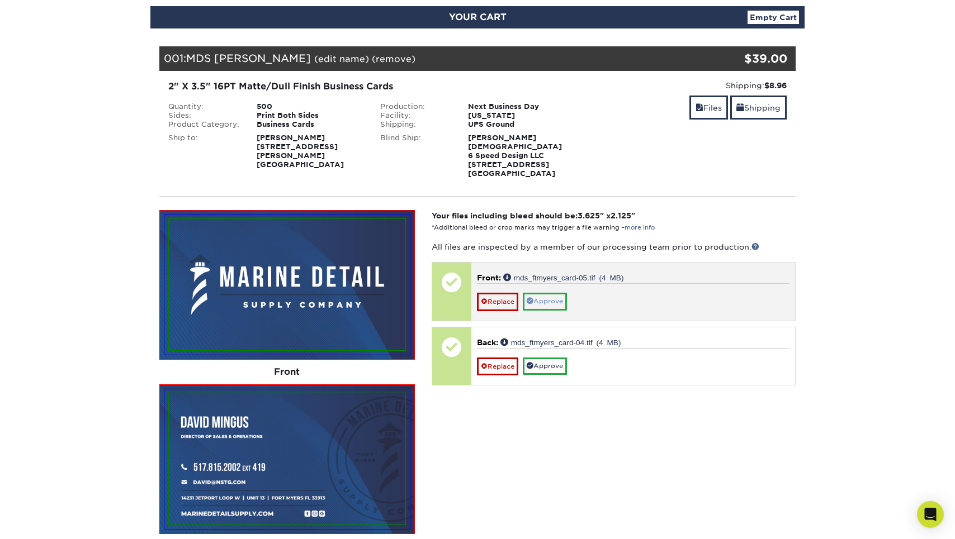
click at [540, 293] on link "Approve" at bounding box center [545, 301] width 44 height 17
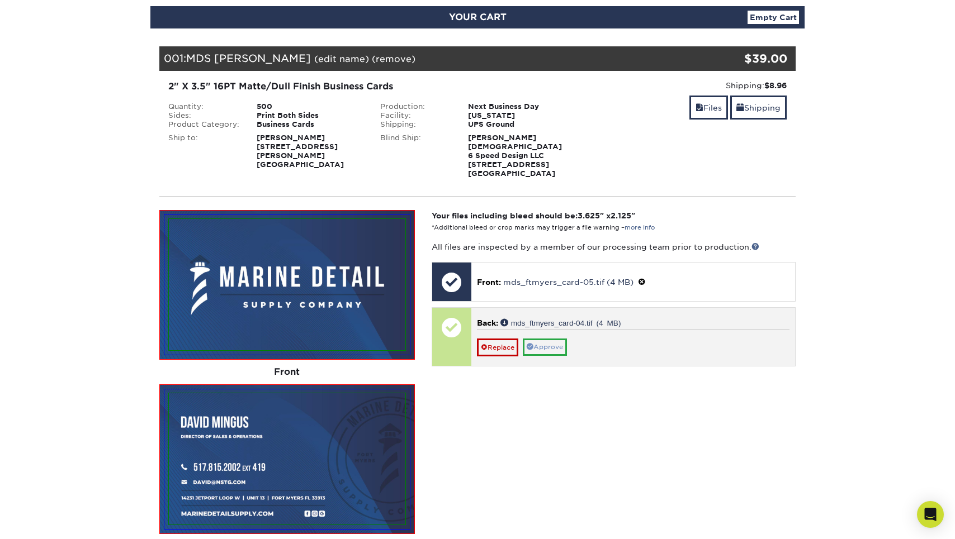
click at [540, 339] on link "Approve" at bounding box center [545, 347] width 44 height 17
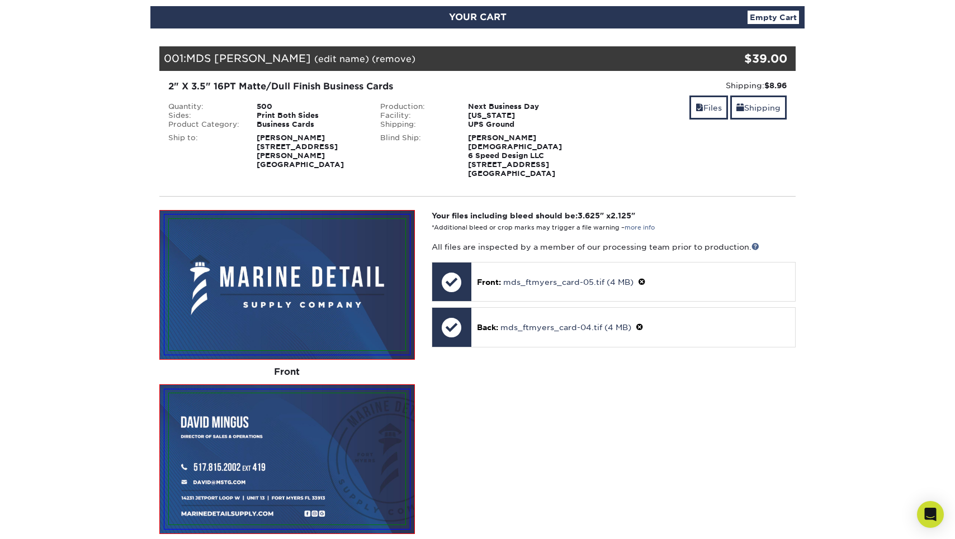
scroll to position [399, 0]
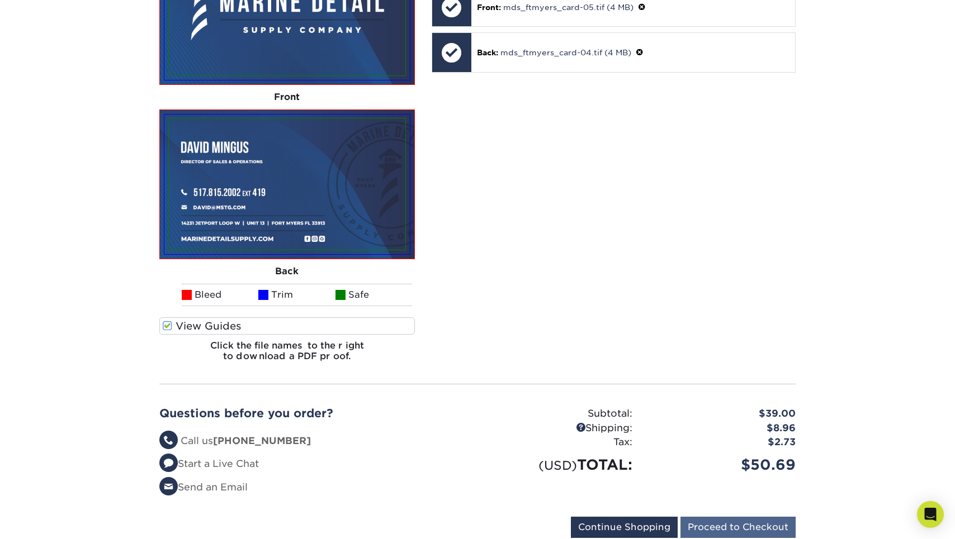
click at [728, 517] on input "Proceed to Checkout" at bounding box center [737, 527] width 115 height 21
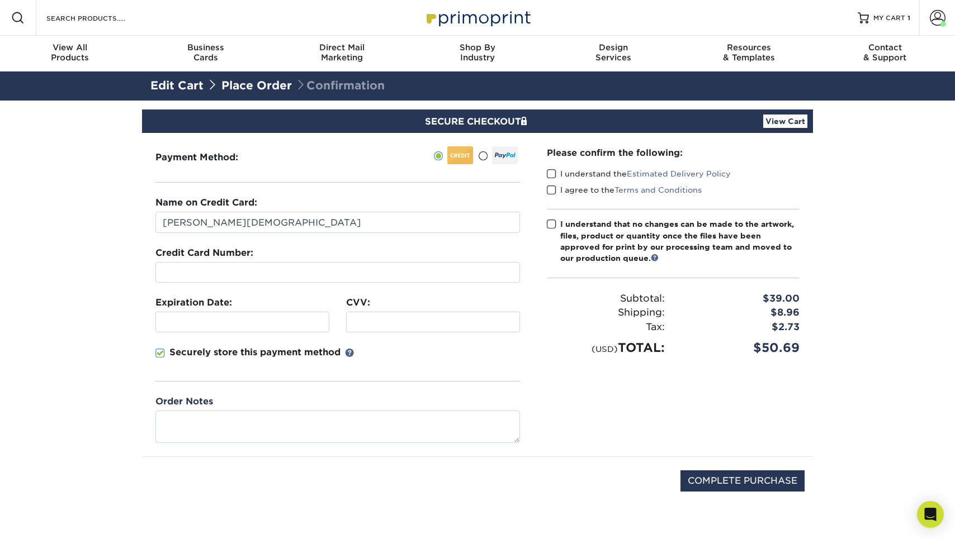
click at [560, 173] on label "I understand the Estimated Delivery Policy" at bounding box center [639, 173] width 184 height 11
click at [0, 0] on input "I understand the Estimated Delivery Policy" at bounding box center [0, 0] width 0 height 0
click at [560, 183] on div "I understand the Estimated Delivery Policy" at bounding box center [673, 176] width 253 height 16
click at [560, 189] on label "I agree to the Terms and Conditions" at bounding box center [624, 189] width 155 height 11
click at [0, 0] on input "I agree to the Terms and Conditions" at bounding box center [0, 0] width 0 height 0
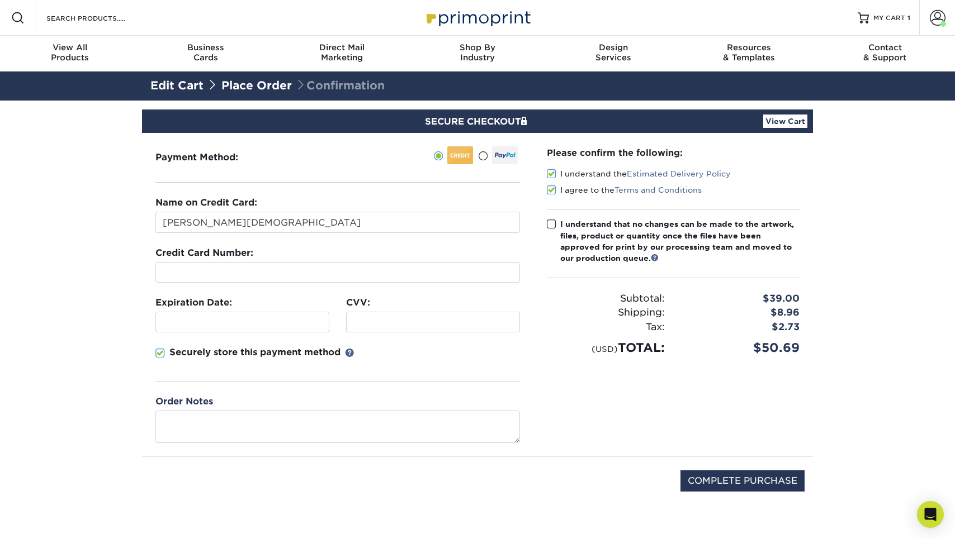
click at [574, 243] on div "I understand that no changes can be made to the artwork, files, product or quan…" at bounding box center [679, 242] width 239 height 46
click at [0, 0] on input "I understand that no changes can be made to the artwork, files, product or quan…" at bounding box center [0, 0] width 0 height 0
